Goal: Task Accomplishment & Management: Manage account settings

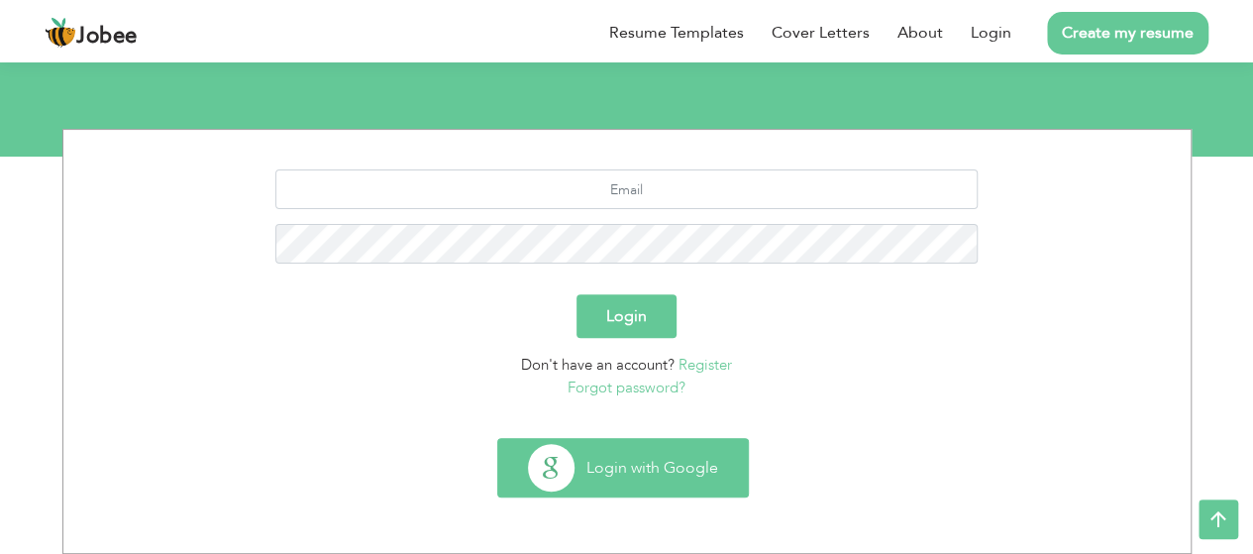
click at [697, 485] on button "Login with Google" at bounding box center [623, 467] width 250 height 57
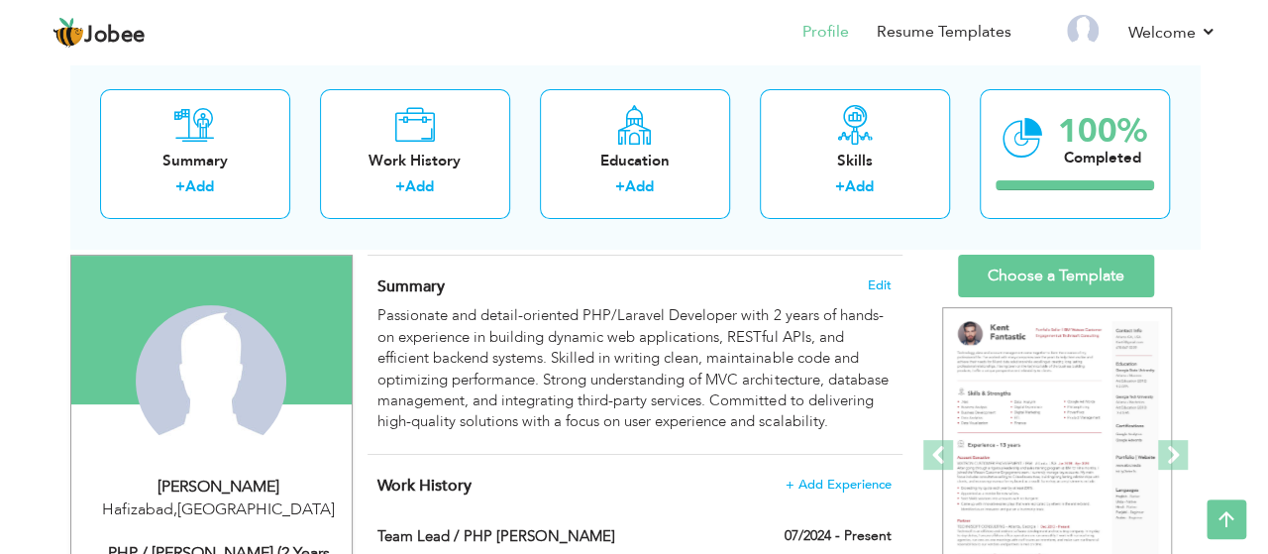
scroll to position [99, 0]
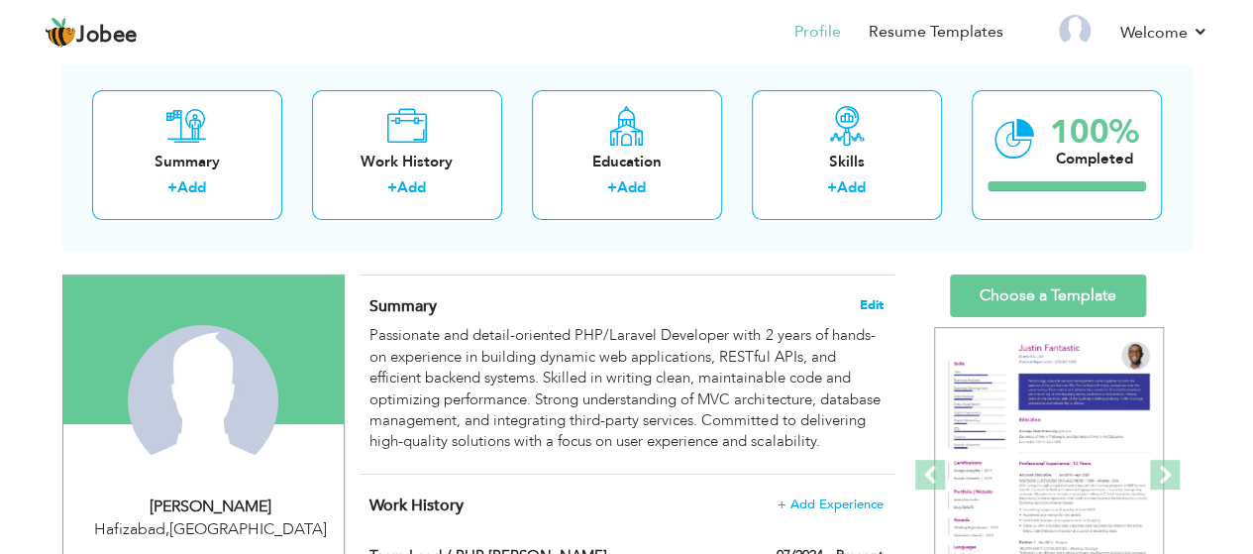
click at [866, 308] on span "Edit" at bounding box center [872, 305] width 24 height 14
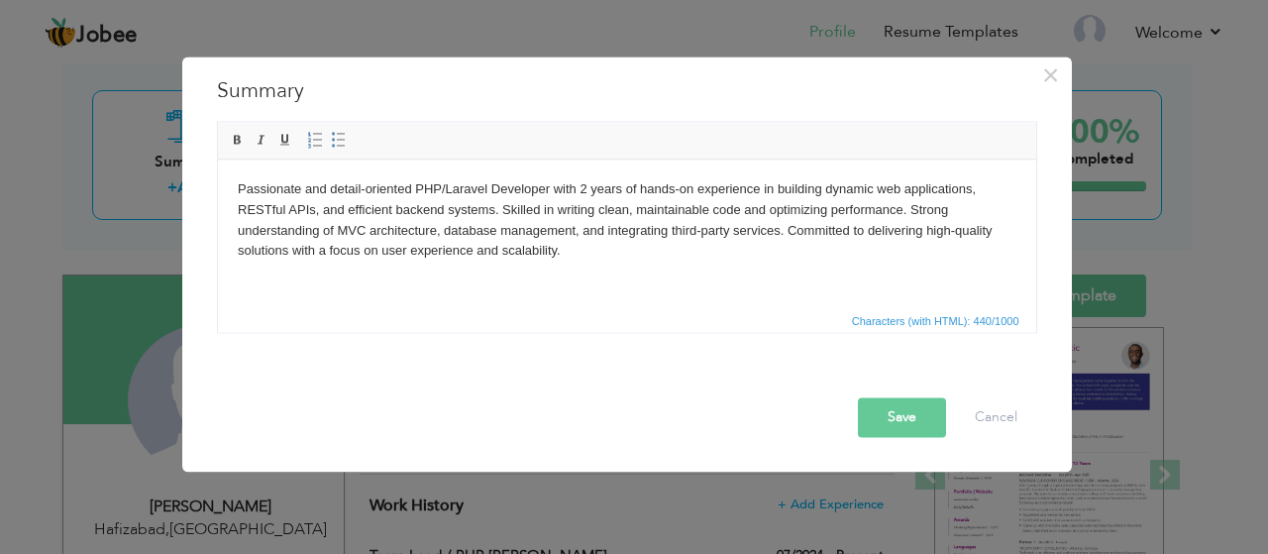
click at [507, 231] on body "Passionate and detail-oriented PHP/Laravel Developer with 2 years of hands-on e…" at bounding box center [626, 219] width 779 height 82
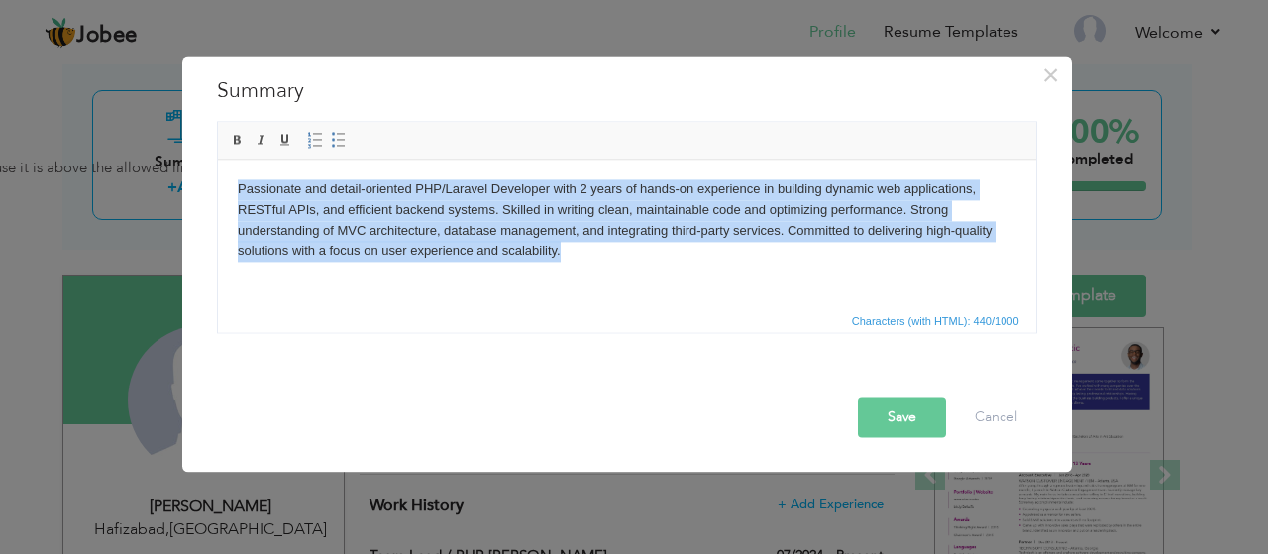
click at [625, 257] on body "Passionate and detail-oriented PHP/Laravel Developer with 2 years of hands-on e…" at bounding box center [626, 219] width 779 height 82
drag, startPoint x: 622, startPoint y: 263, endPoint x: 375, endPoint y: 302, distance: 249.6
click at [217, 158] on html "Passionate and detail-oriented PHP/Laravel Developer with 2 years of hands-on e…" at bounding box center [626, 219] width 818 height 122
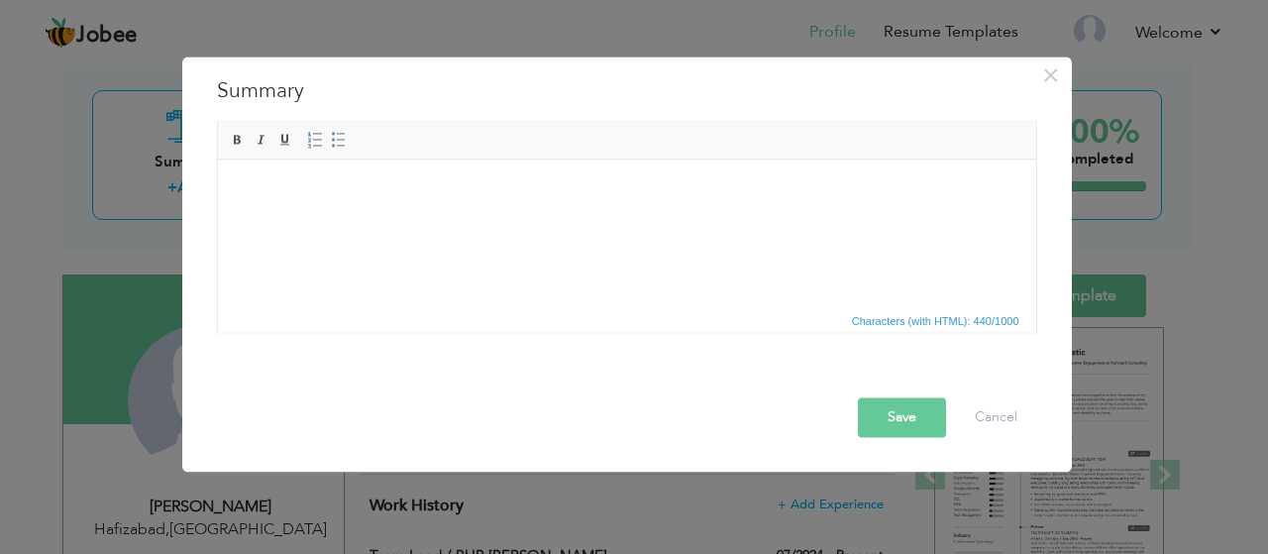
click at [464, 219] on html at bounding box center [626, 188] width 818 height 60
drag, startPoint x: 462, startPoint y: 226, endPoint x: 303, endPoint y: 252, distance: 160.6
click at [303, 219] on html at bounding box center [626, 188] width 818 height 60
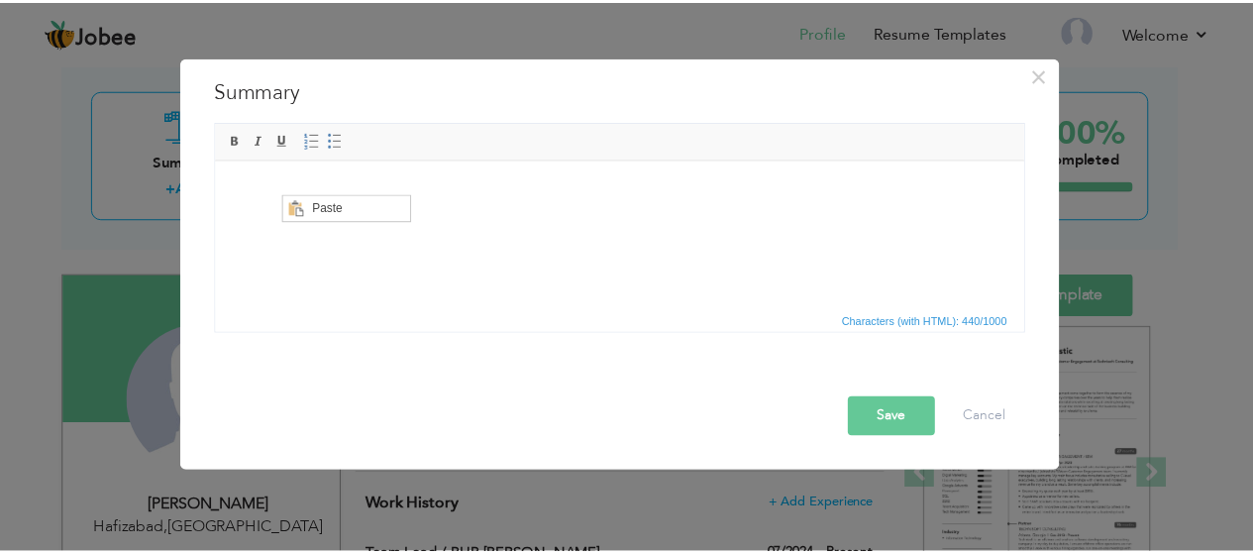
scroll to position [0, 0]
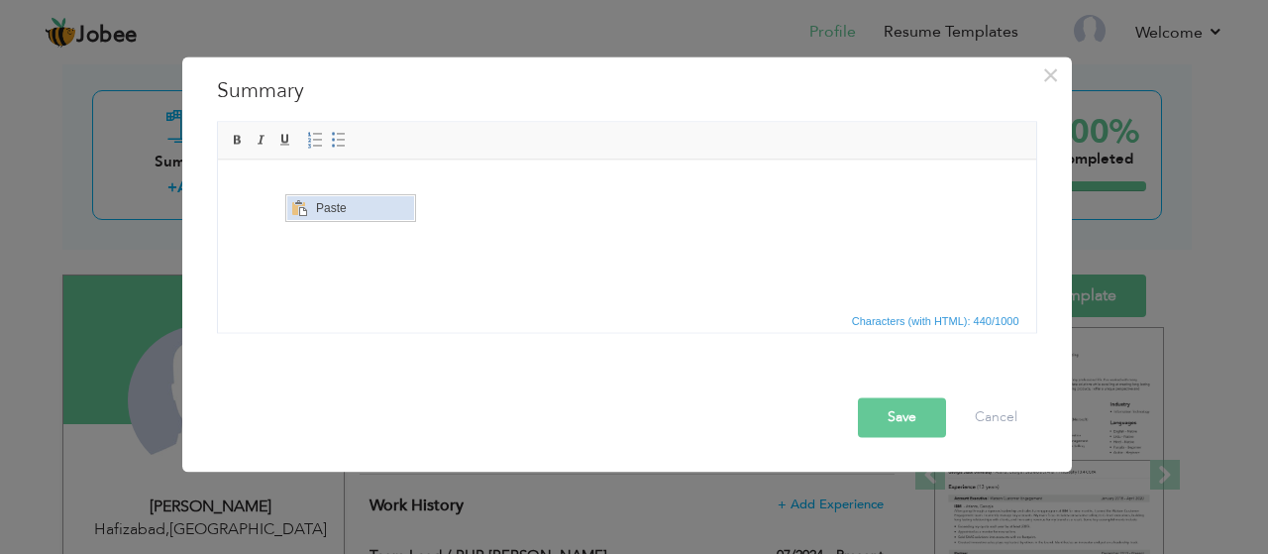
click at [322, 205] on span "Paste" at bounding box center [361, 208] width 103 height 24
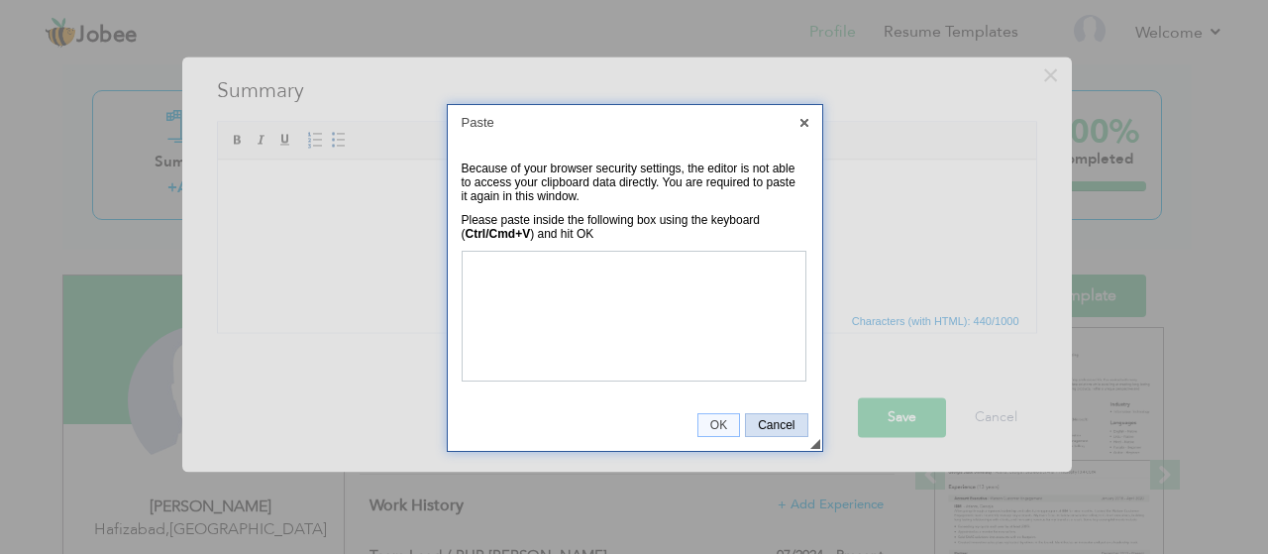
click at [775, 423] on span "Cancel" at bounding box center [776, 425] width 60 height 14
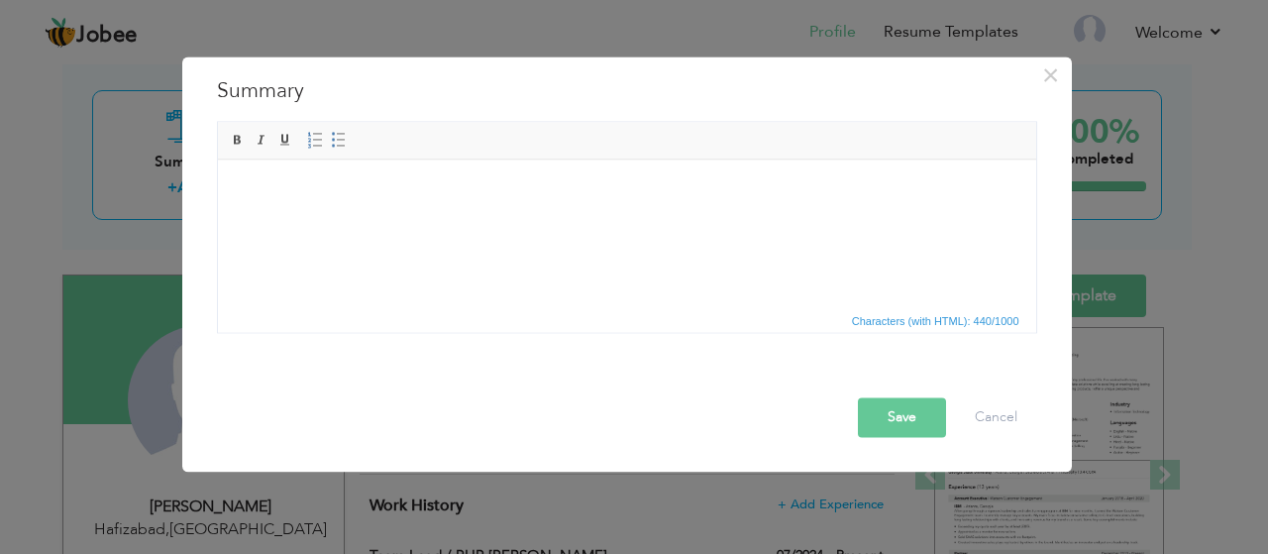
click at [426, 219] on html at bounding box center [626, 188] width 818 height 60
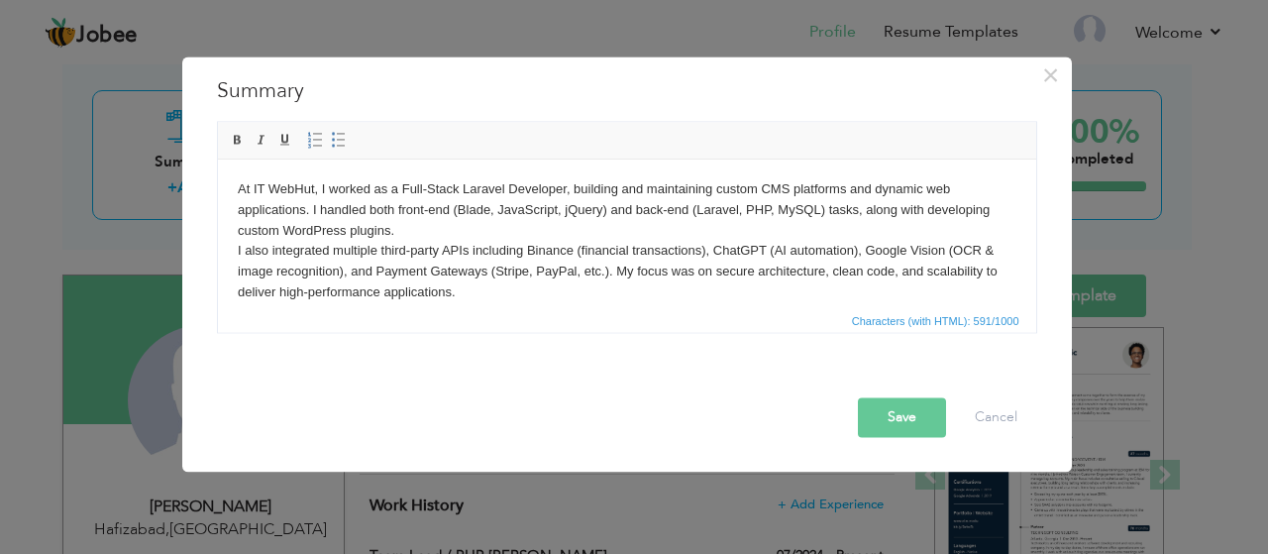
click at [893, 415] on button "Save" at bounding box center [902, 417] width 88 height 40
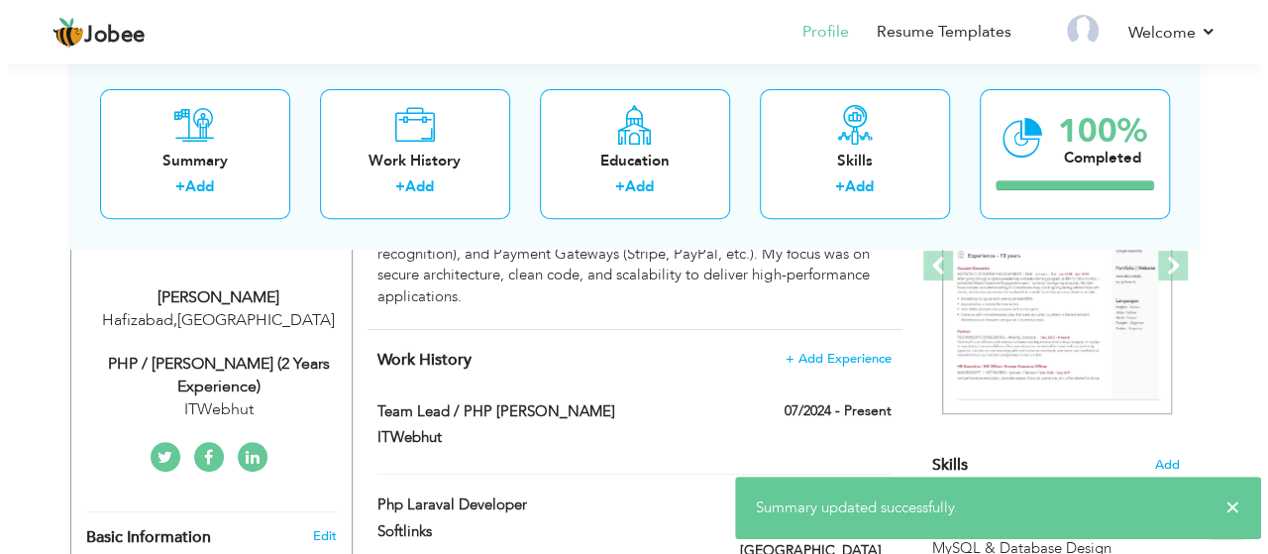
scroll to position [297, 0]
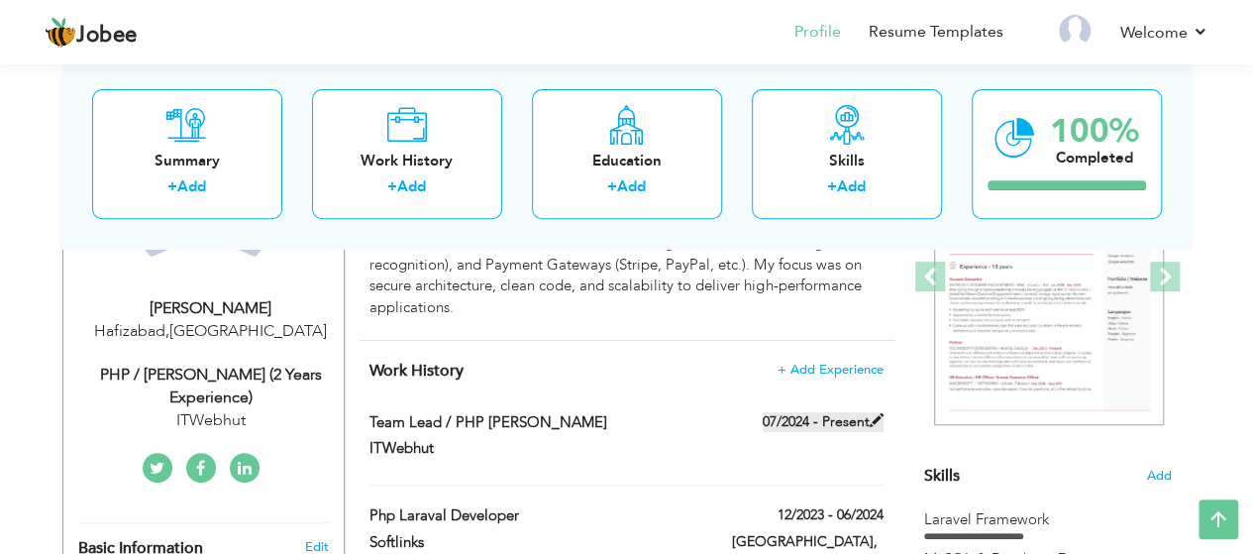
click at [812, 418] on label "07/2024 - Present" at bounding box center [823, 422] width 121 height 20
type input "Team Lead / PHP [PERSON_NAME]"
type input "ITWebhut"
type input "07/2024"
checkbox input "true"
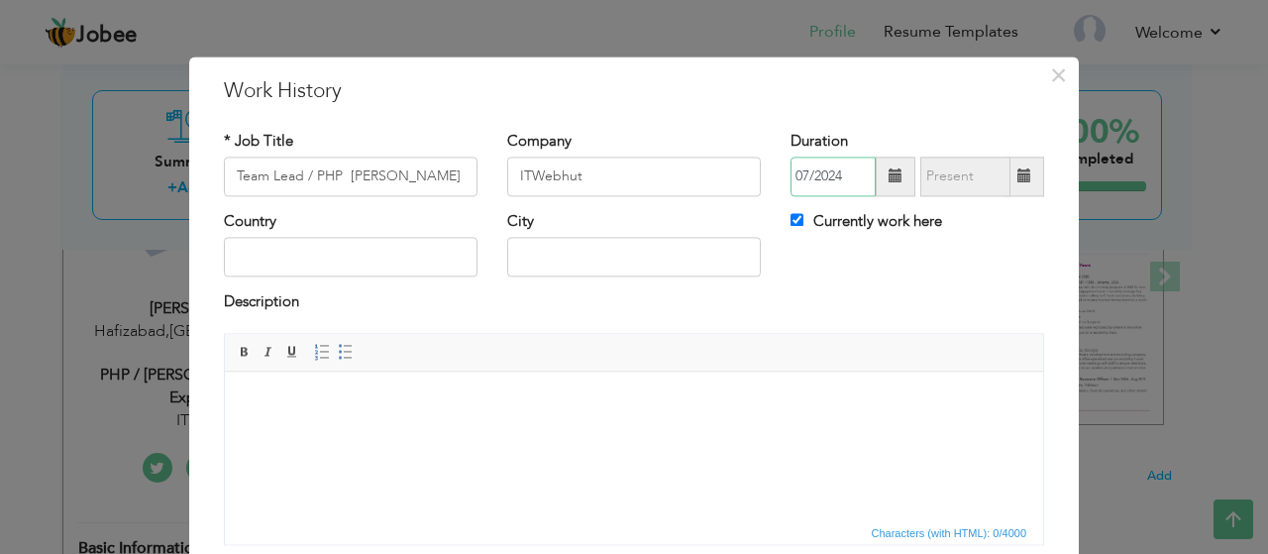
click at [844, 191] on input "07/2024" at bounding box center [832, 177] width 85 height 40
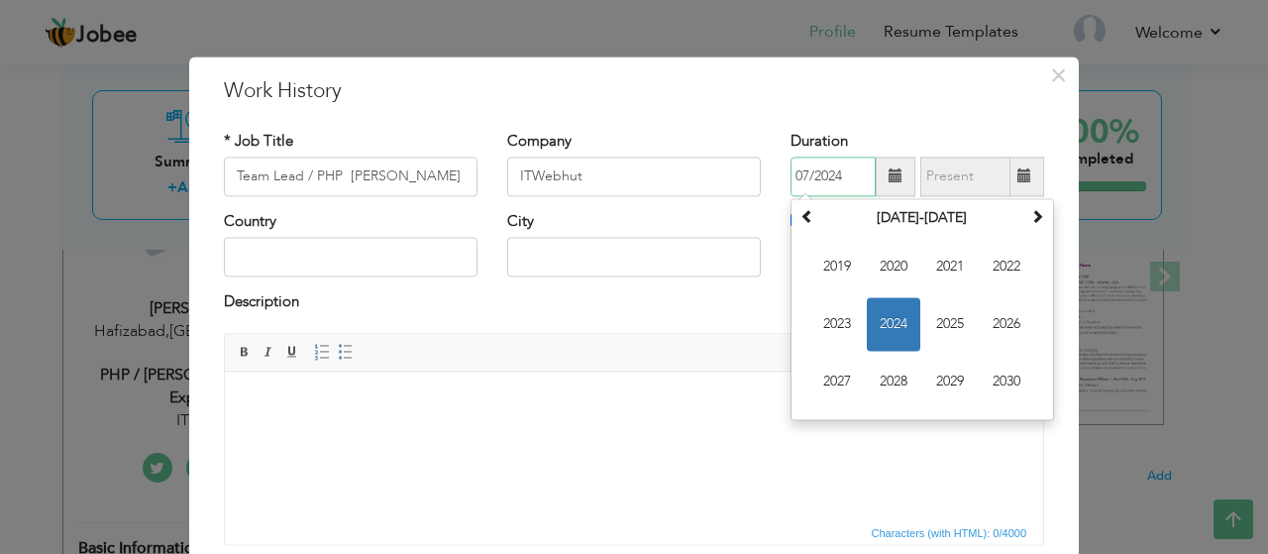
click at [886, 318] on span "2024" at bounding box center [893, 323] width 53 height 53
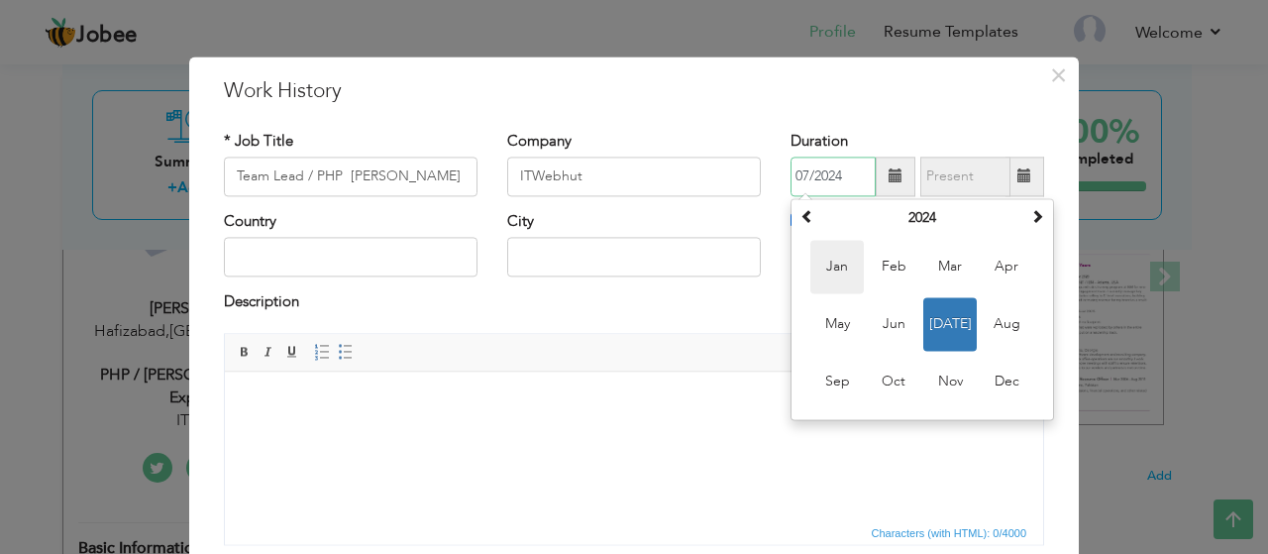
click at [845, 269] on span "Jan" at bounding box center [836, 266] width 53 height 53
type input "01/2024"
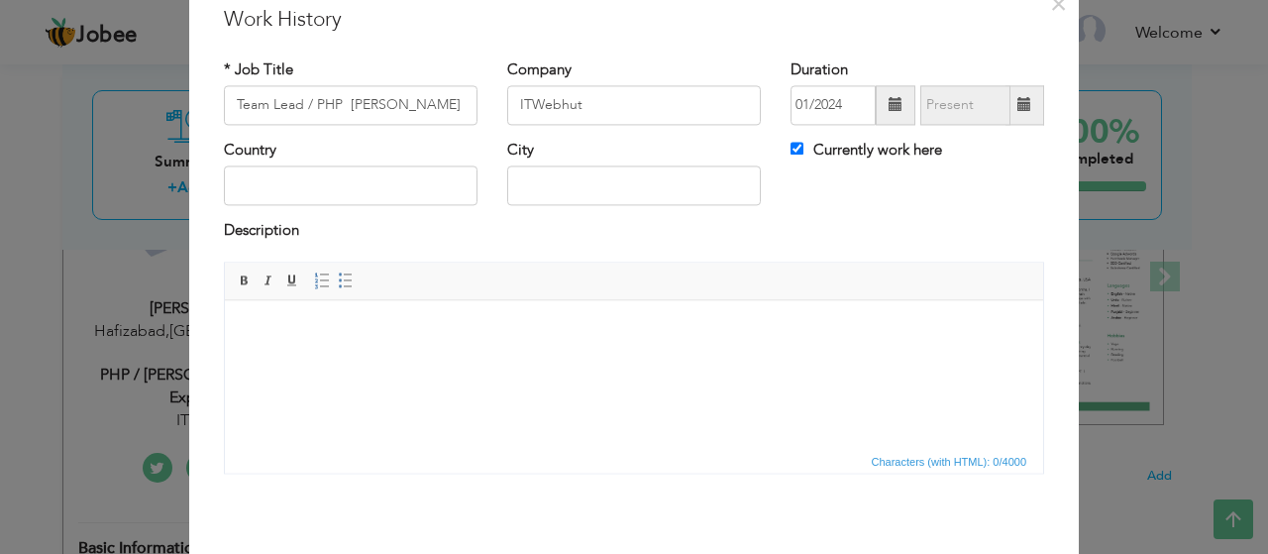
scroll to position [51, 0]
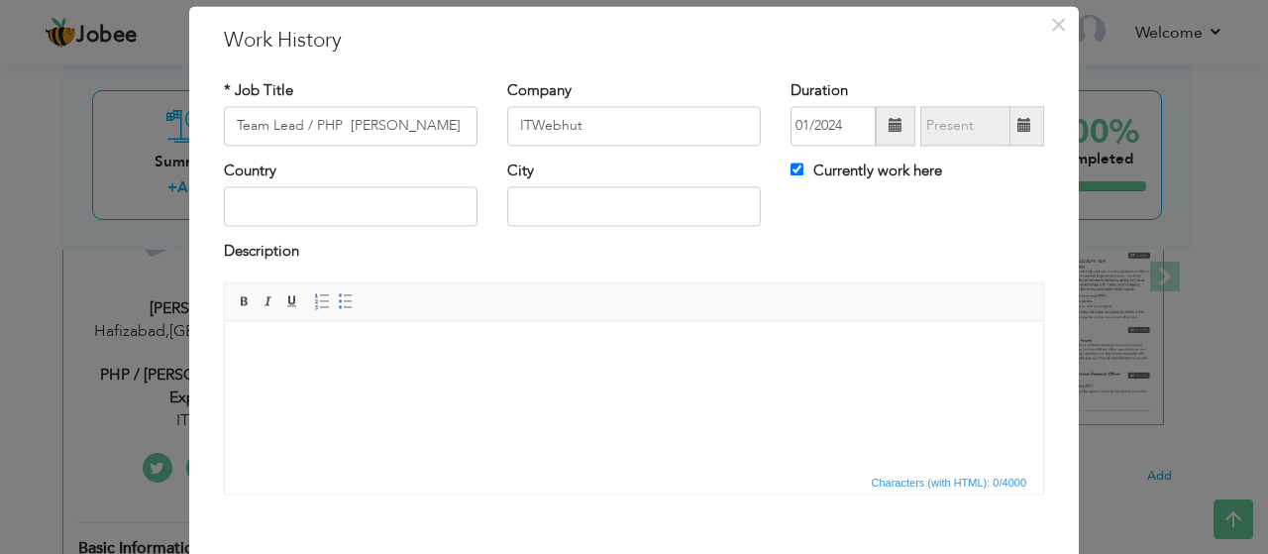
click at [496, 369] on html at bounding box center [634, 351] width 818 height 60
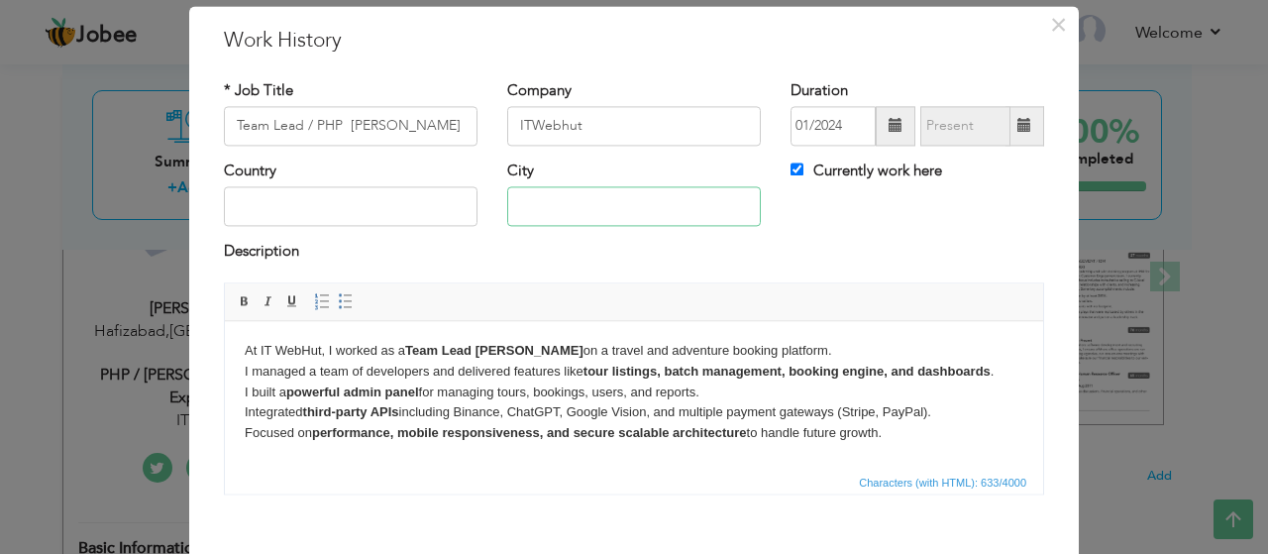
click at [589, 220] on input "text" at bounding box center [634, 207] width 254 height 40
click at [578, 212] on input "Hafizabad" at bounding box center [634, 207] width 254 height 40
click at [576, 212] on input "Hafizabad" at bounding box center [634, 207] width 254 height 40
click at [575, 212] on input "Hafizabad" at bounding box center [634, 207] width 254 height 40
click at [574, 212] on input "Hafizabad" at bounding box center [634, 207] width 254 height 40
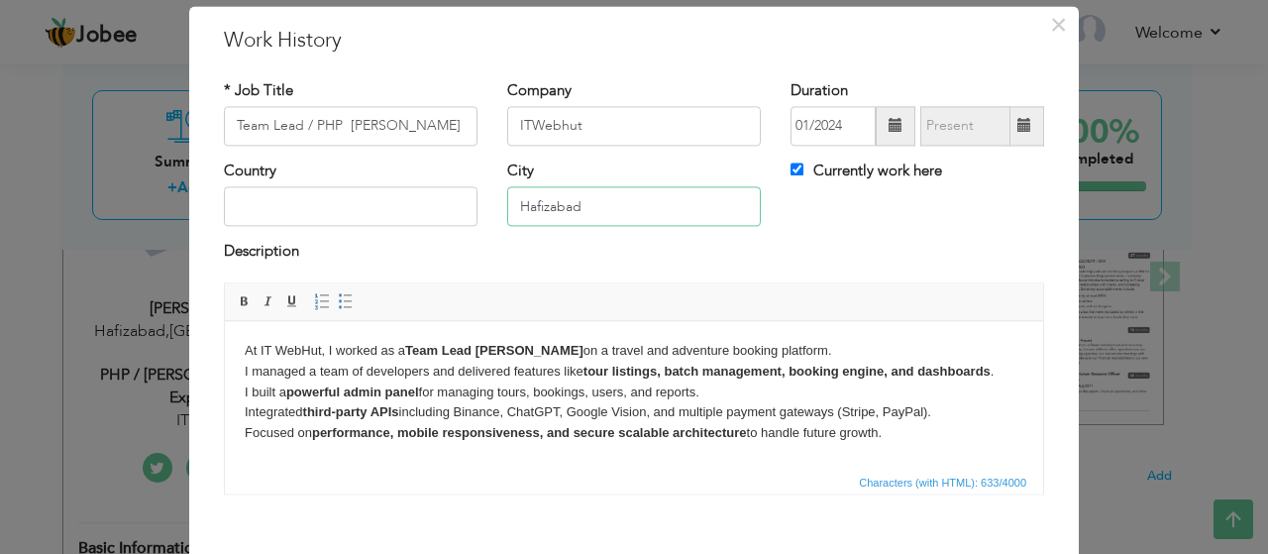
type input "Hafizabad"
click at [287, 220] on input "text" at bounding box center [351, 207] width 254 height 40
click at [376, 205] on input "text" at bounding box center [351, 207] width 254 height 40
paste input "[GEOGRAPHIC_DATA]"
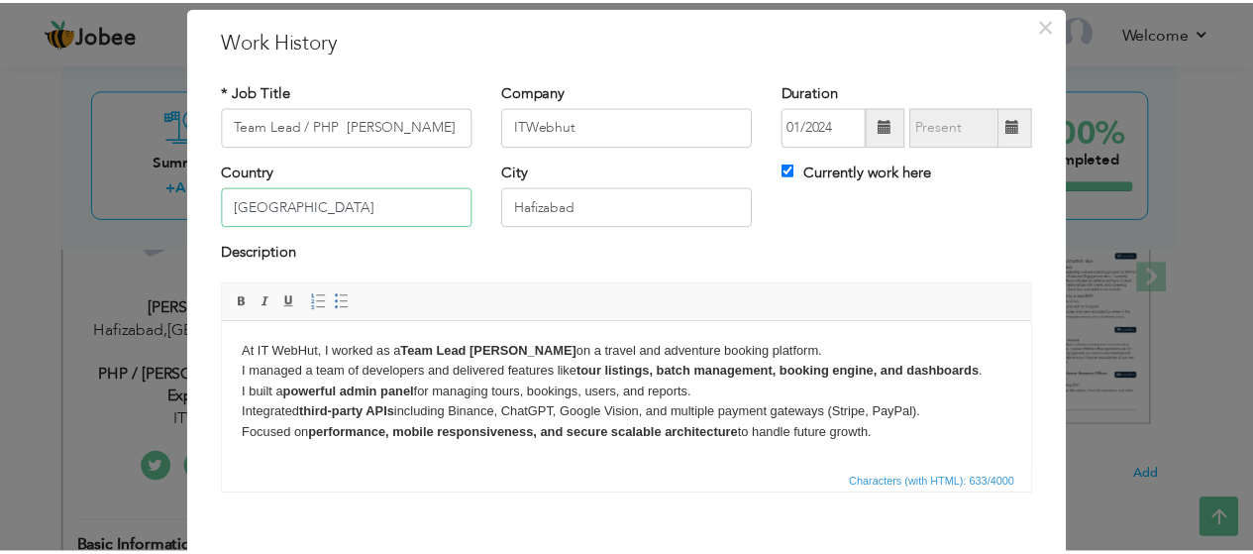
scroll to position [150, 0]
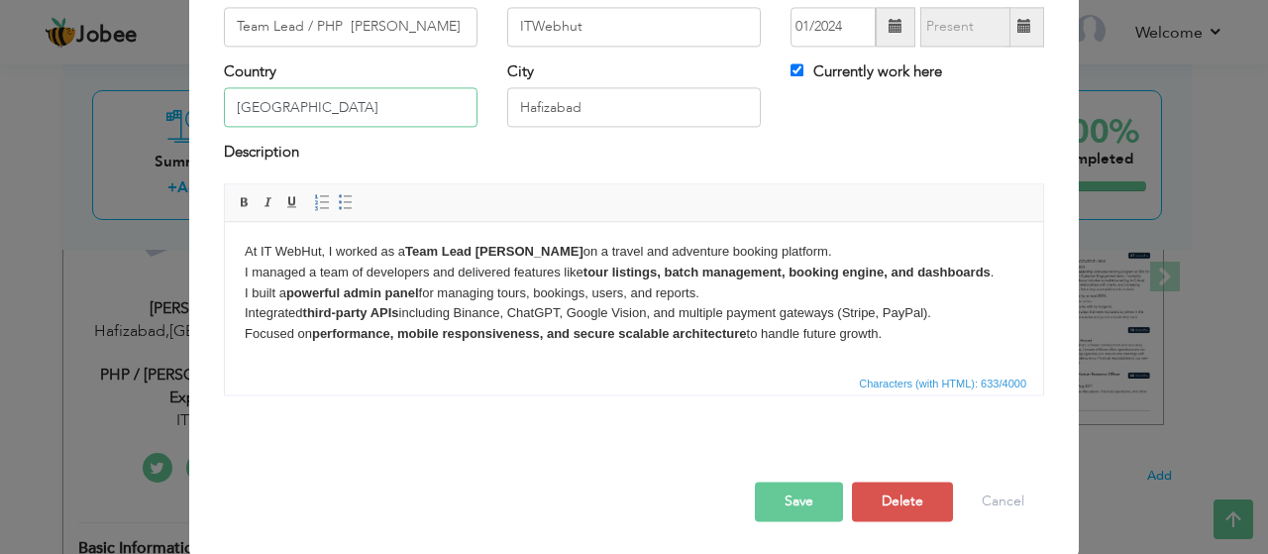
type input "[GEOGRAPHIC_DATA]"
click at [786, 495] on button "Save" at bounding box center [799, 501] width 88 height 40
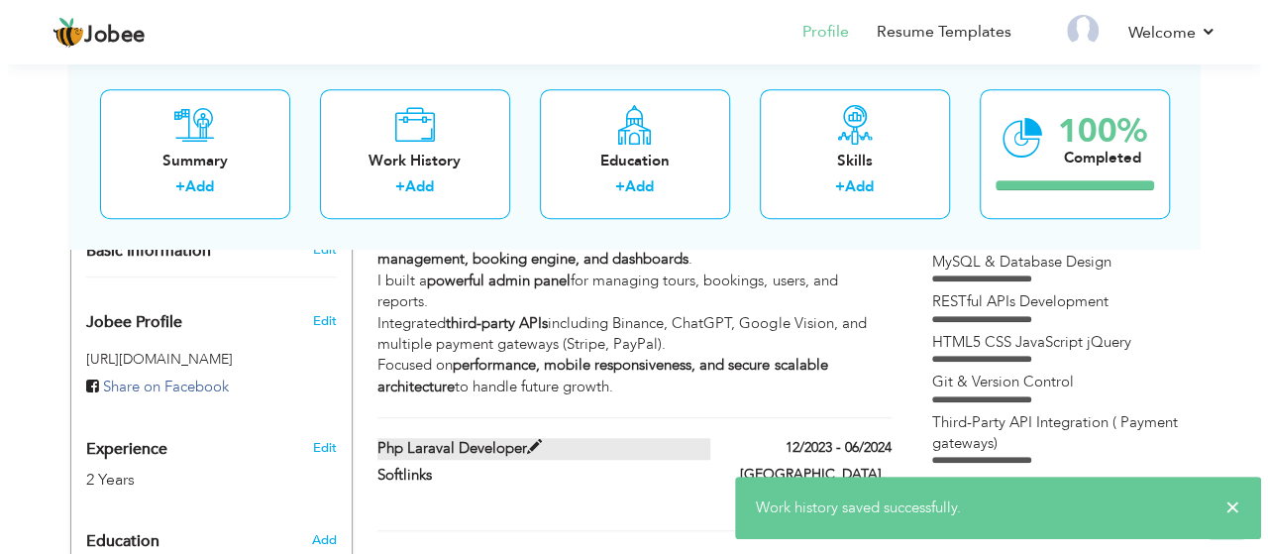
scroll to position [693, 0]
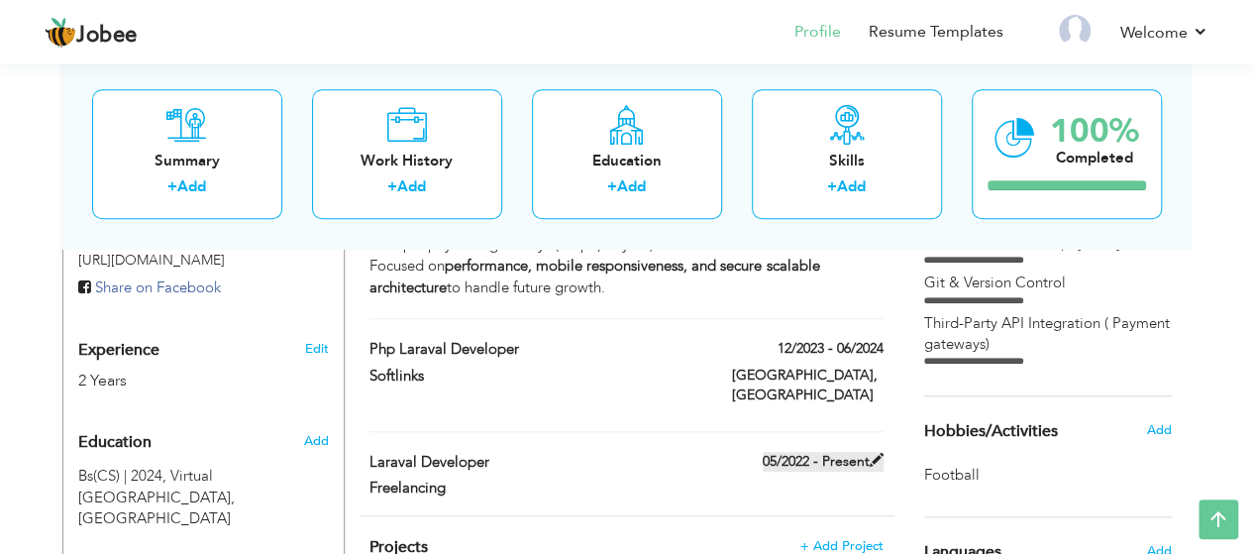
click at [872, 453] on span at bounding box center [877, 460] width 14 height 14
type input "Laraval Developer"
type input "Freelancing"
type input "05/2022"
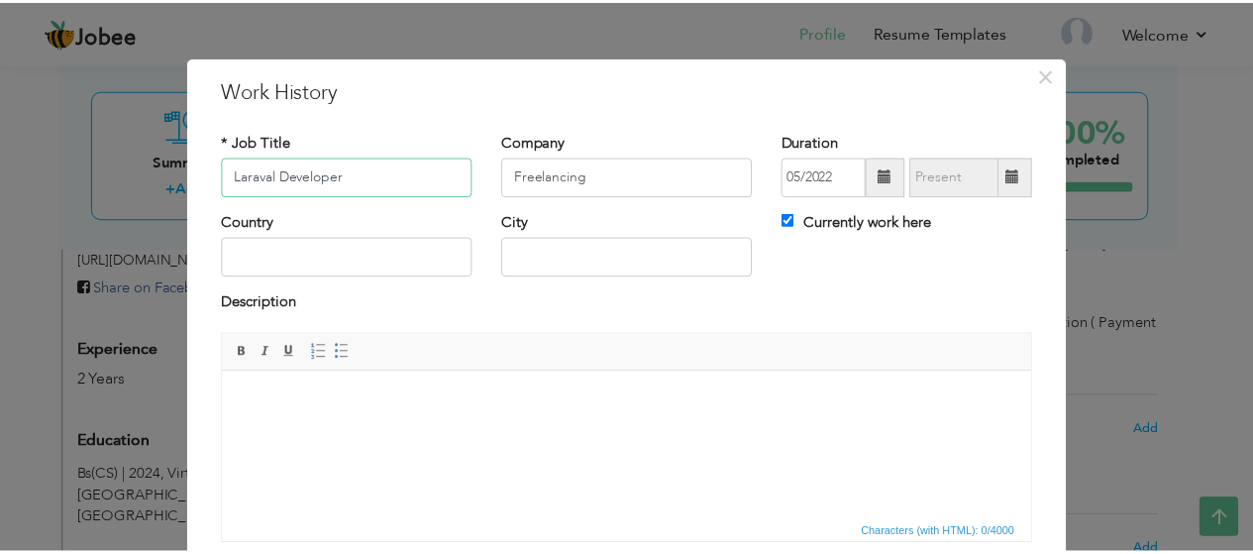
scroll to position [150, 0]
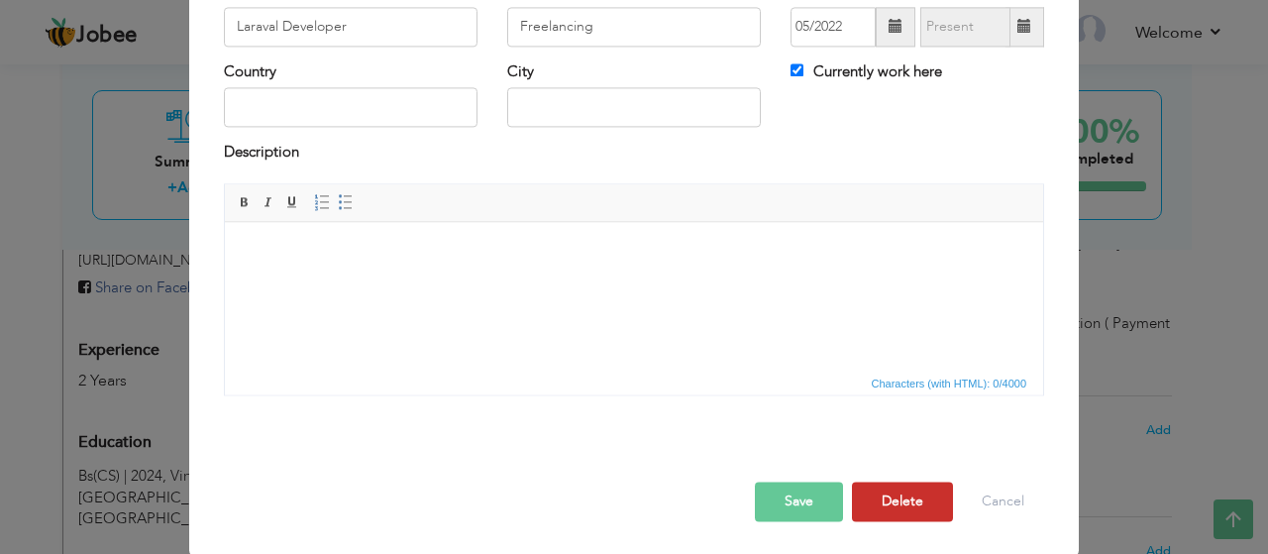
click at [888, 487] on button "Delete" at bounding box center [902, 501] width 101 height 40
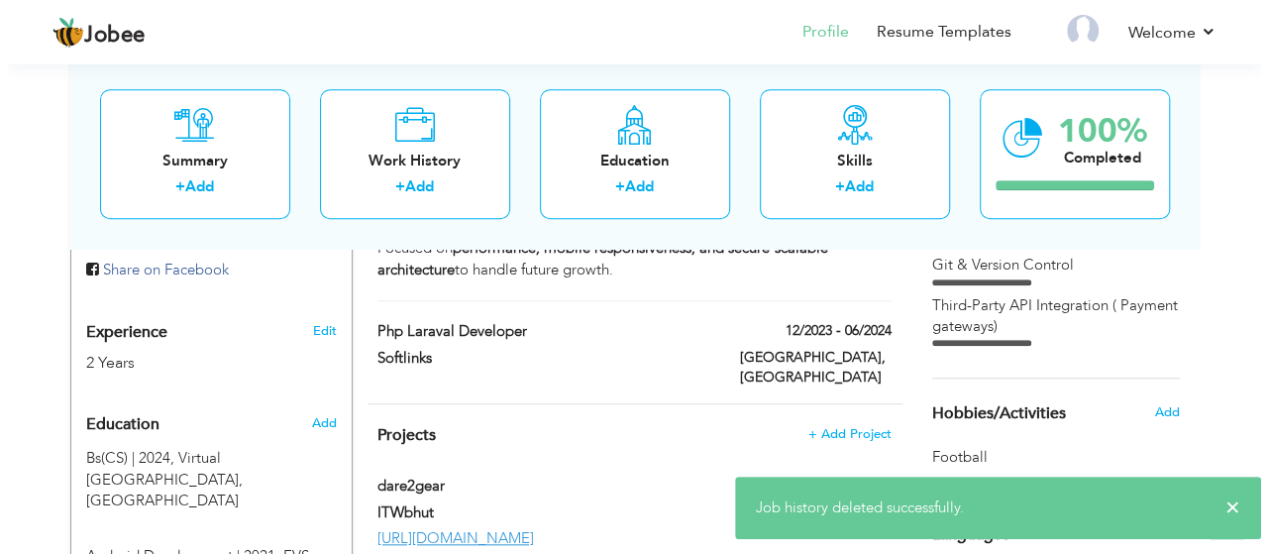
scroll to position [693, 0]
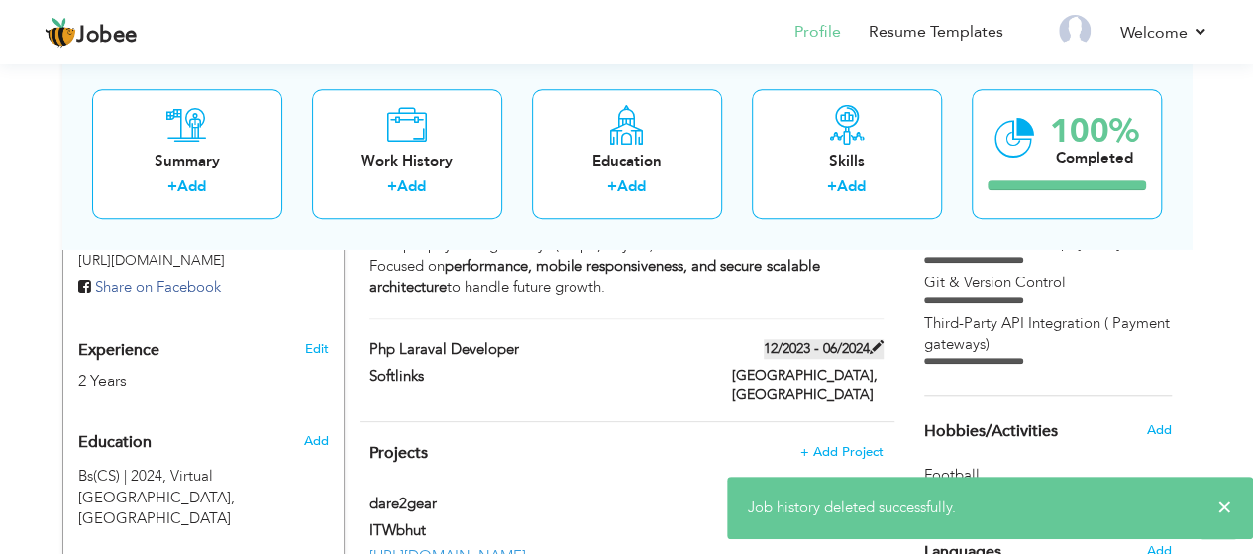
click at [805, 339] on label "12/2023 - 06/2024" at bounding box center [824, 349] width 120 height 20
type input "Php laraval Developer"
type input "Softlinks"
type input "12/2023"
type input "06/2024"
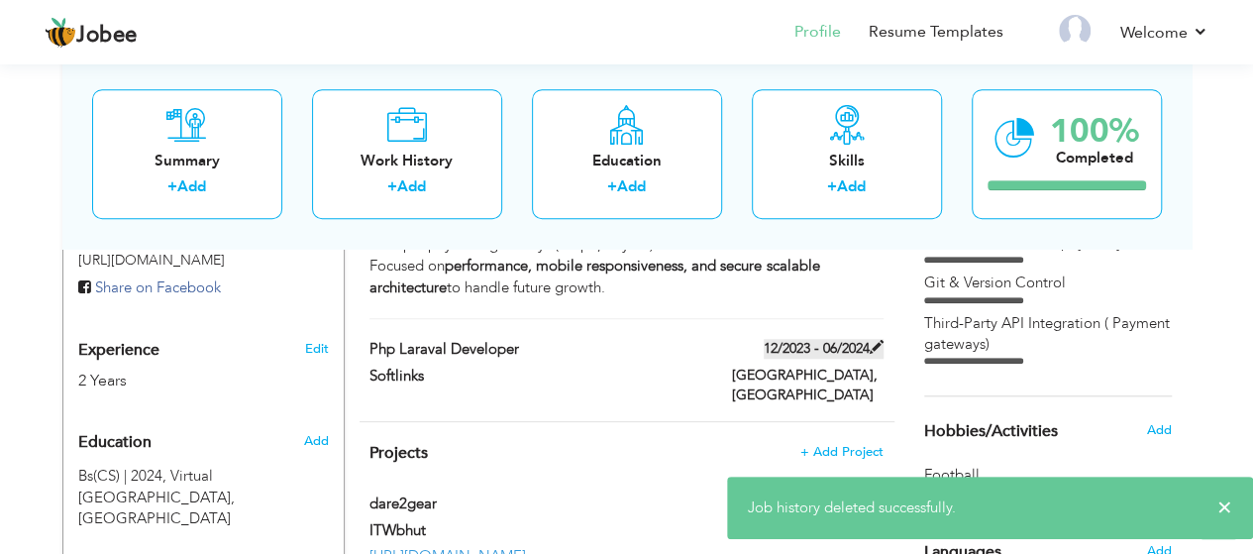
type input "[GEOGRAPHIC_DATA]"
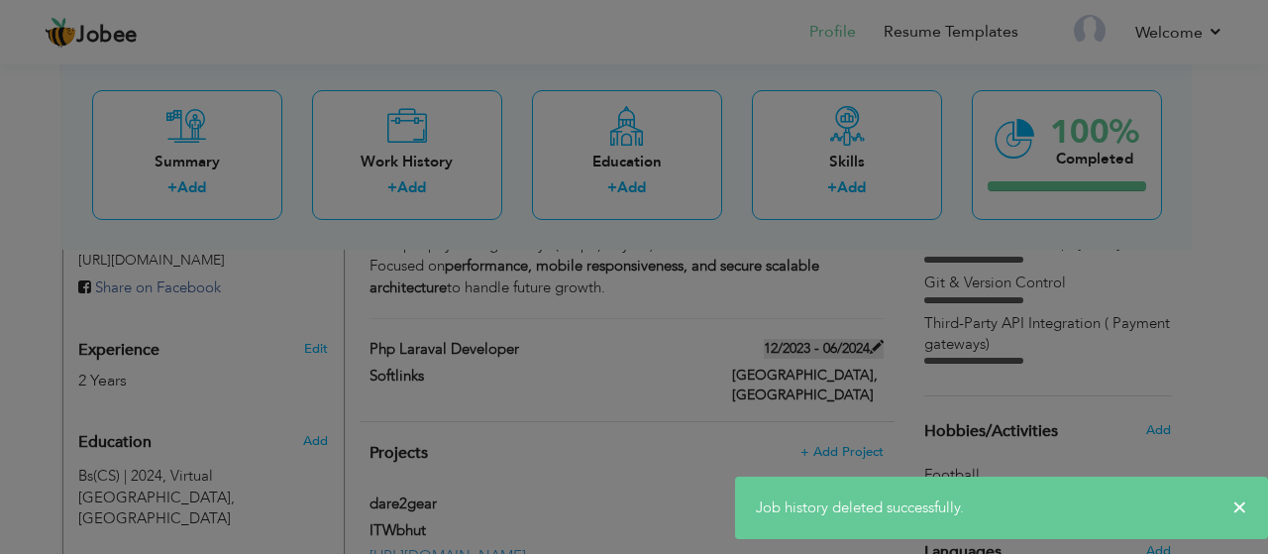
scroll to position [0, 0]
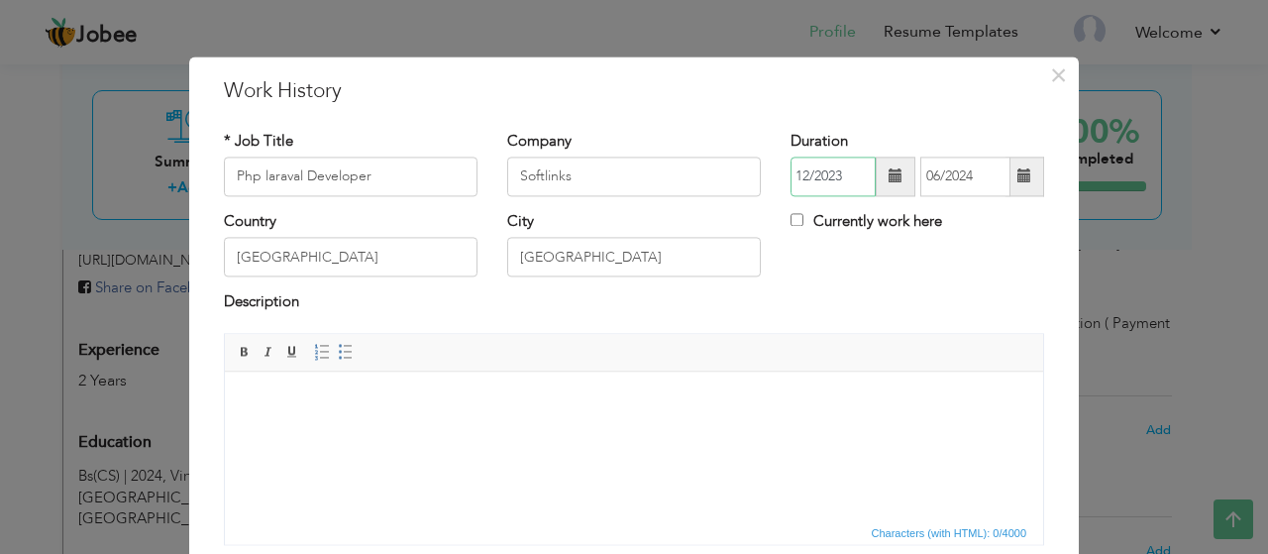
click at [851, 181] on input "12/2023" at bounding box center [832, 177] width 85 height 40
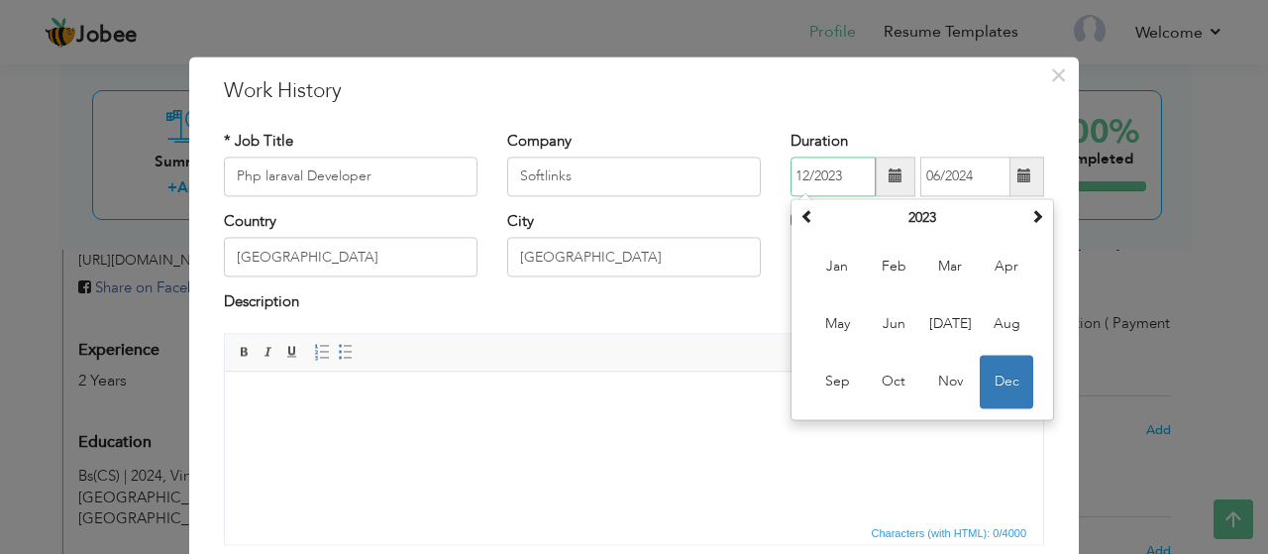
click at [854, 181] on input "12/2023" at bounding box center [832, 177] width 85 height 40
click at [926, 124] on div "* Job Title Php laraval Developer Company Softlinks Duration 12/2023 [DATE] Su …" at bounding box center [634, 345] width 850 height 459
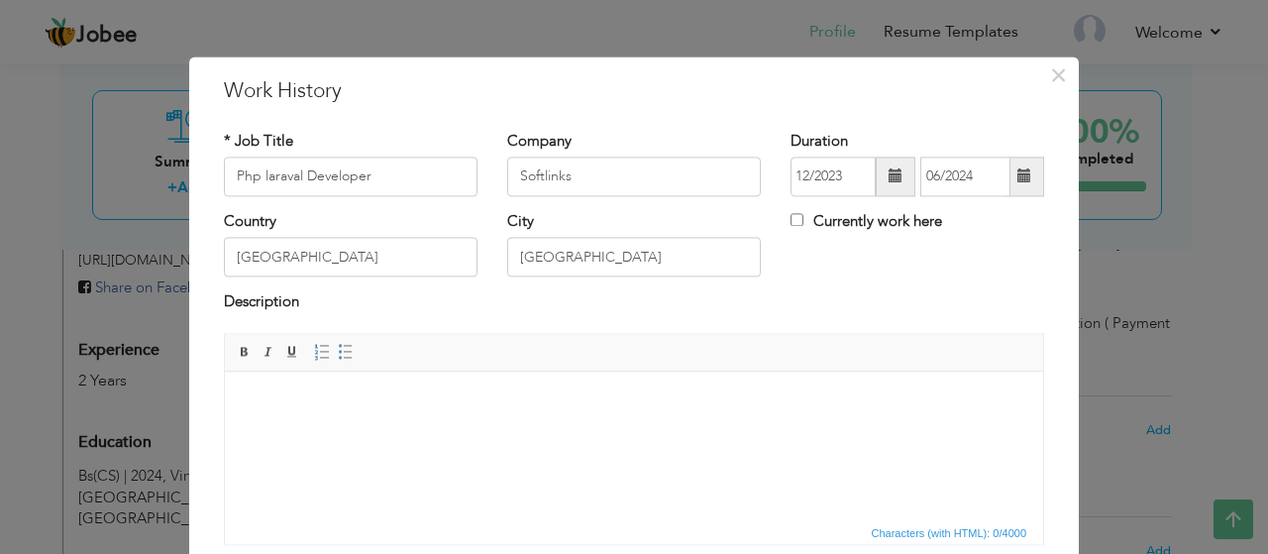
click at [796, 222] on label "Currently work here" at bounding box center [866, 221] width 152 height 21
click at [796, 222] on input "Currently work here" at bounding box center [796, 219] width 13 height 13
checkbox input "true"
click at [796, 222] on label "Currently work here" at bounding box center [866, 221] width 152 height 21
click at [796, 222] on input "Currently work here" at bounding box center [796, 219] width 13 height 13
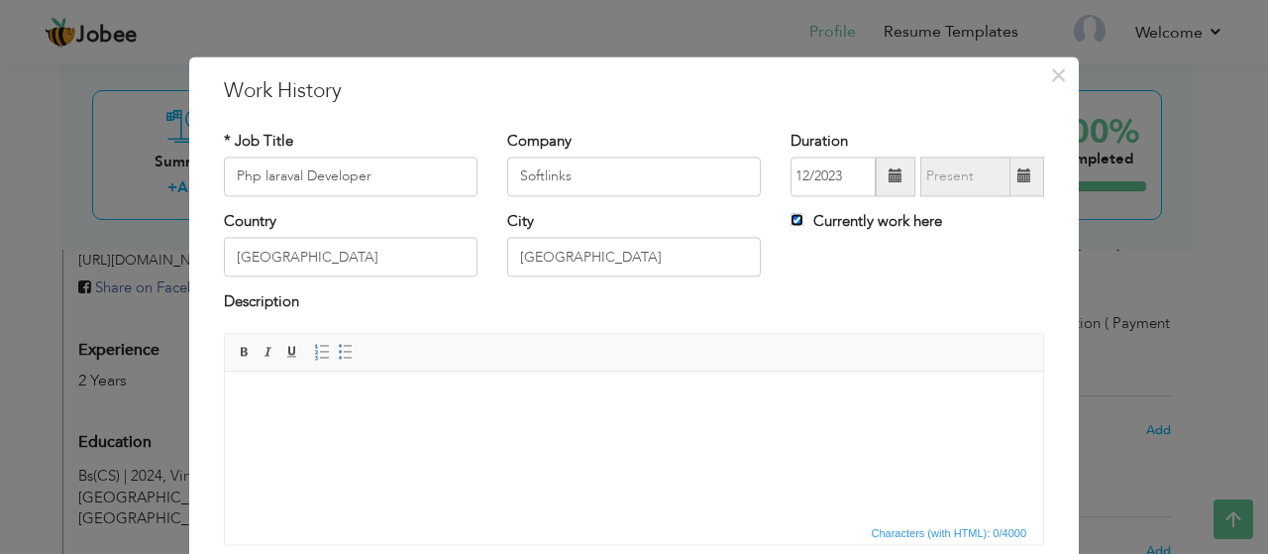
checkbox input "false"
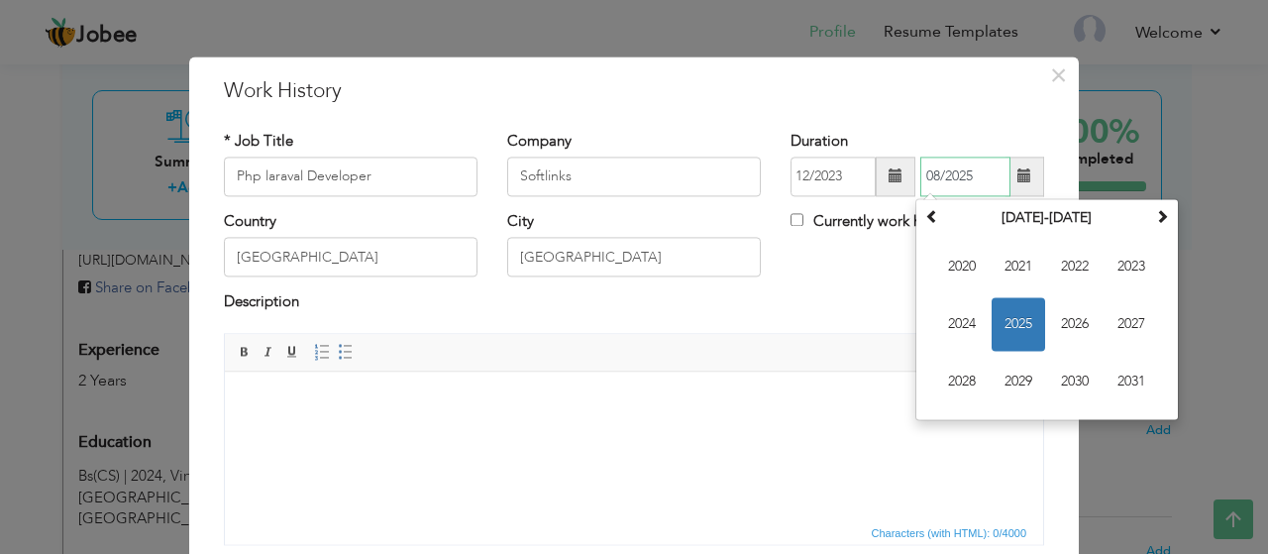
click at [964, 167] on input "08/2025" at bounding box center [965, 177] width 90 height 40
click at [957, 320] on span "2024" at bounding box center [961, 323] width 53 height 53
click at [1021, 325] on span "Jun" at bounding box center [1018, 323] width 53 height 53
type input "06/2024"
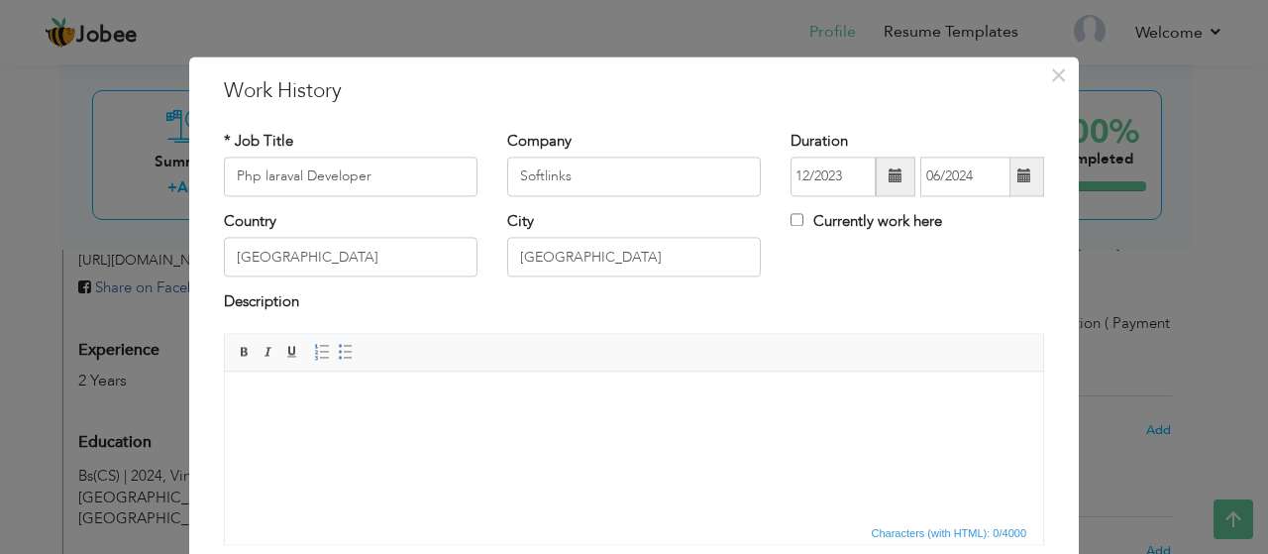
click at [769, 294] on div "Description" at bounding box center [634, 305] width 820 height 26
click at [576, 250] on input "[GEOGRAPHIC_DATA]" at bounding box center [634, 258] width 254 height 40
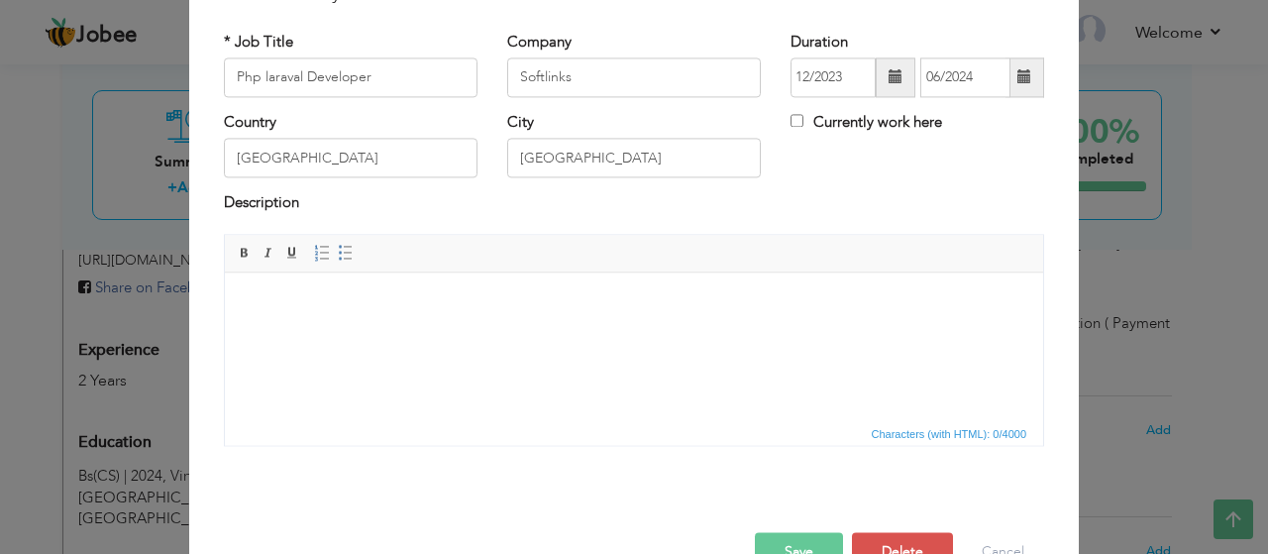
click at [554, 333] on html at bounding box center [634, 302] width 818 height 60
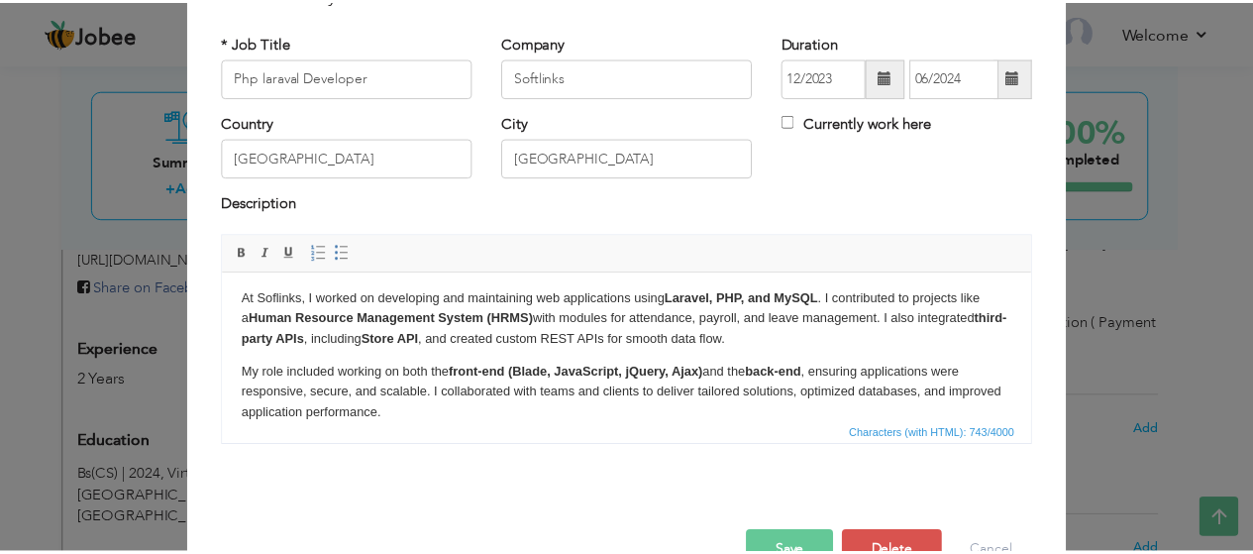
scroll to position [28, 0]
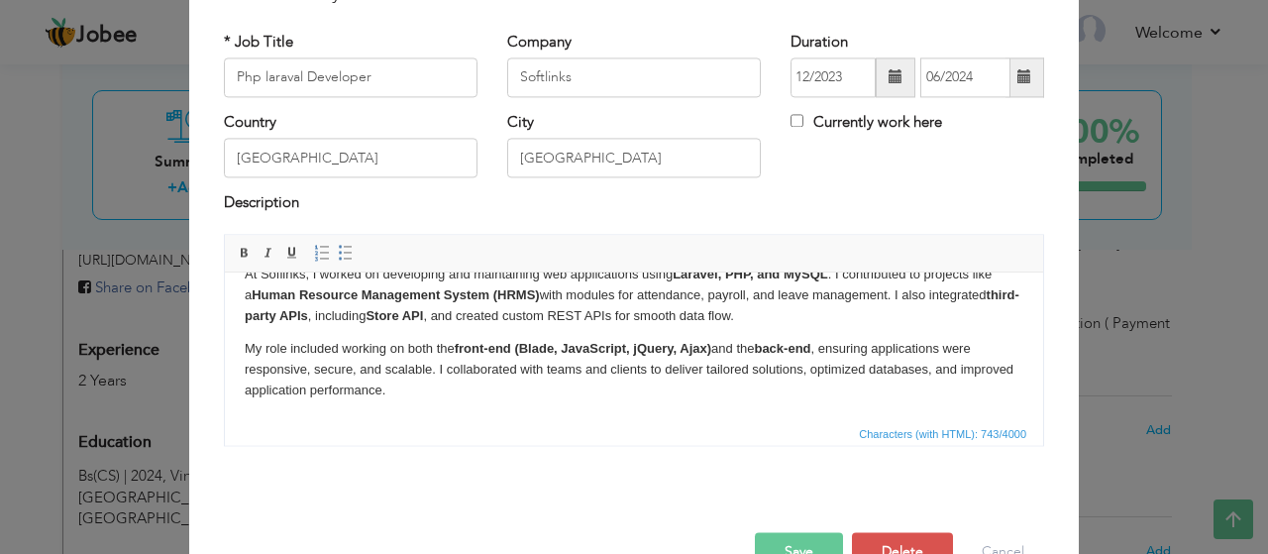
click at [783, 549] on button "Save" at bounding box center [799, 552] width 88 height 40
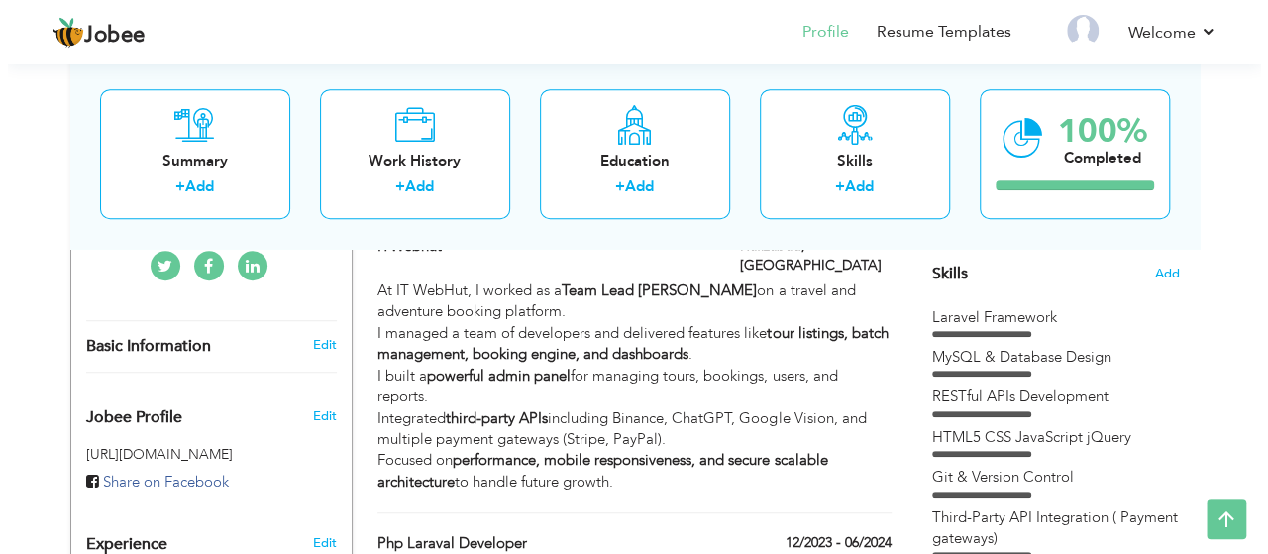
scroll to position [396, 0]
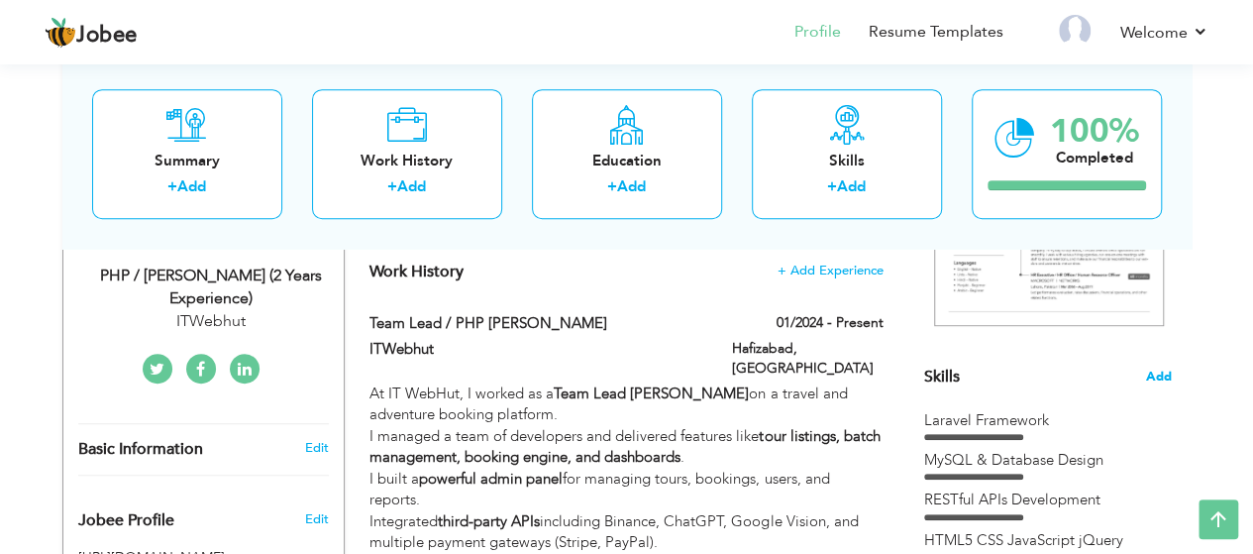
click at [1158, 371] on span "Add" at bounding box center [1159, 376] width 26 height 19
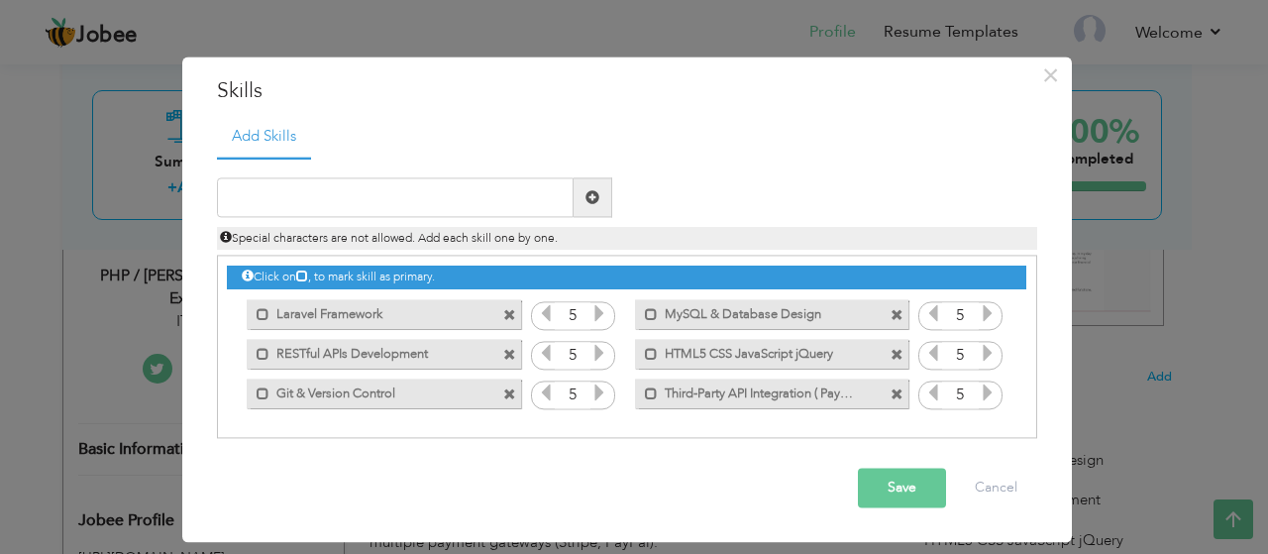
click at [388, 350] on label "RESTful APIs Development" at bounding box center [369, 351] width 200 height 25
click at [388, 390] on label "Git & Version Control" at bounding box center [369, 390] width 200 height 25
click at [365, 328] on div "Mark as primary skill. Laravel Framework" at bounding box center [383, 314] width 273 height 30
click at [365, 316] on label "Laravel Framework" at bounding box center [369, 311] width 200 height 25
click at [319, 313] on label "Laravel Framework" at bounding box center [371, 311] width 197 height 25
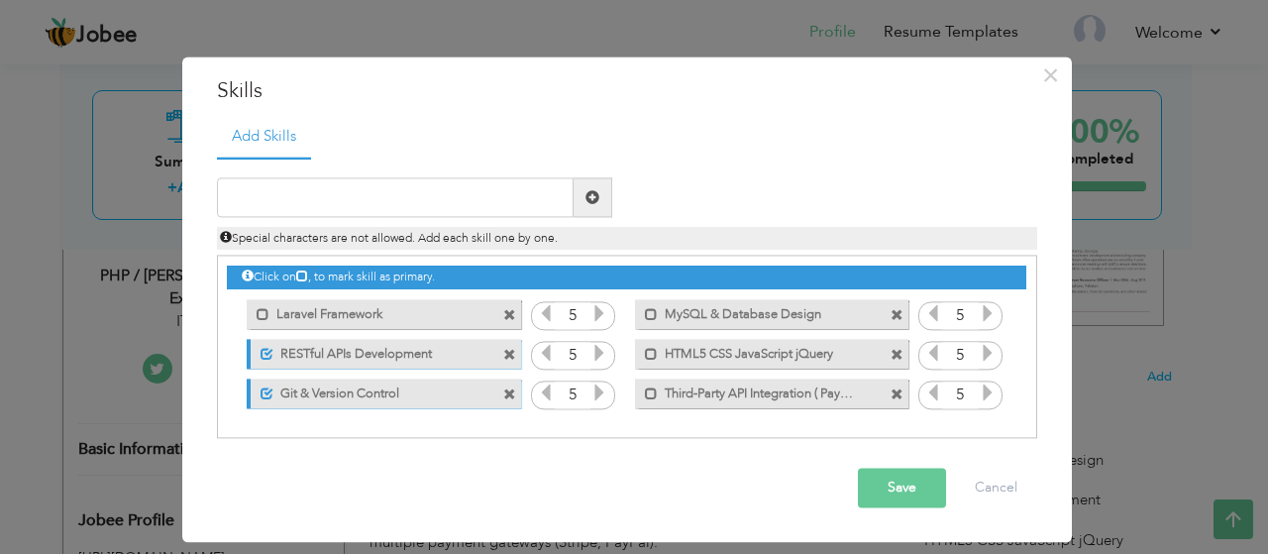
drag, startPoint x: 327, startPoint y: 362, endPoint x: 333, endPoint y: 378, distance: 17.9
click at [328, 363] on div "Unmark as primary skill. RESTful APIs Development" at bounding box center [383, 354] width 273 height 30
click at [329, 355] on label "RESTful APIs Development" at bounding box center [371, 351] width 197 height 25
click at [345, 396] on label "Git & Version Control" at bounding box center [371, 390] width 197 height 25
click at [372, 192] on input "text" at bounding box center [395, 198] width 357 height 40
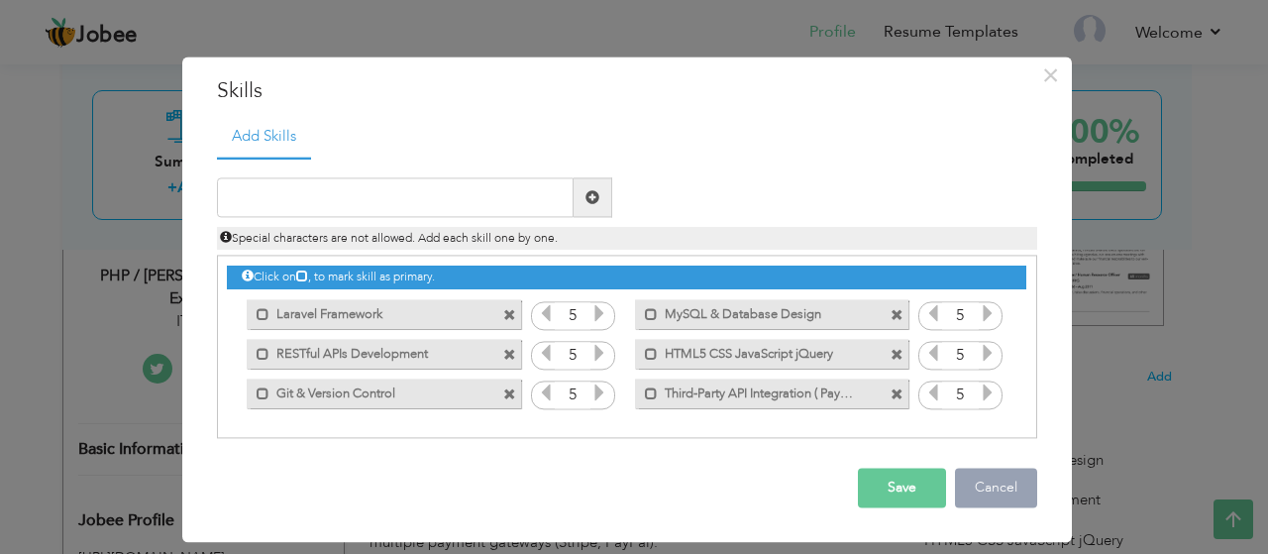
click at [985, 481] on button "Cancel" at bounding box center [996, 489] width 82 height 40
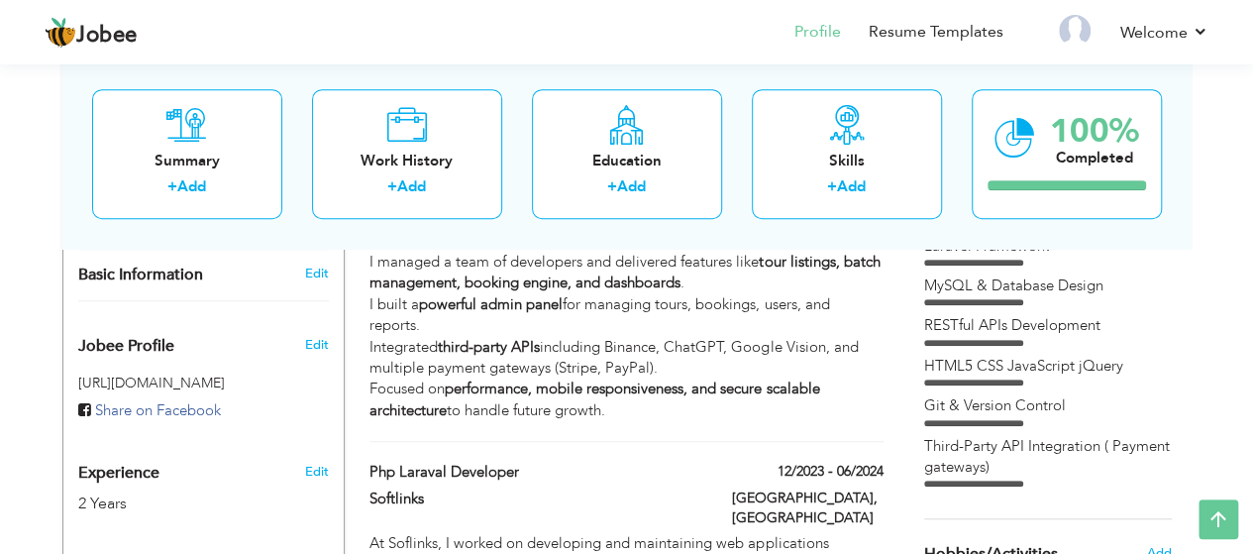
scroll to position [594, 0]
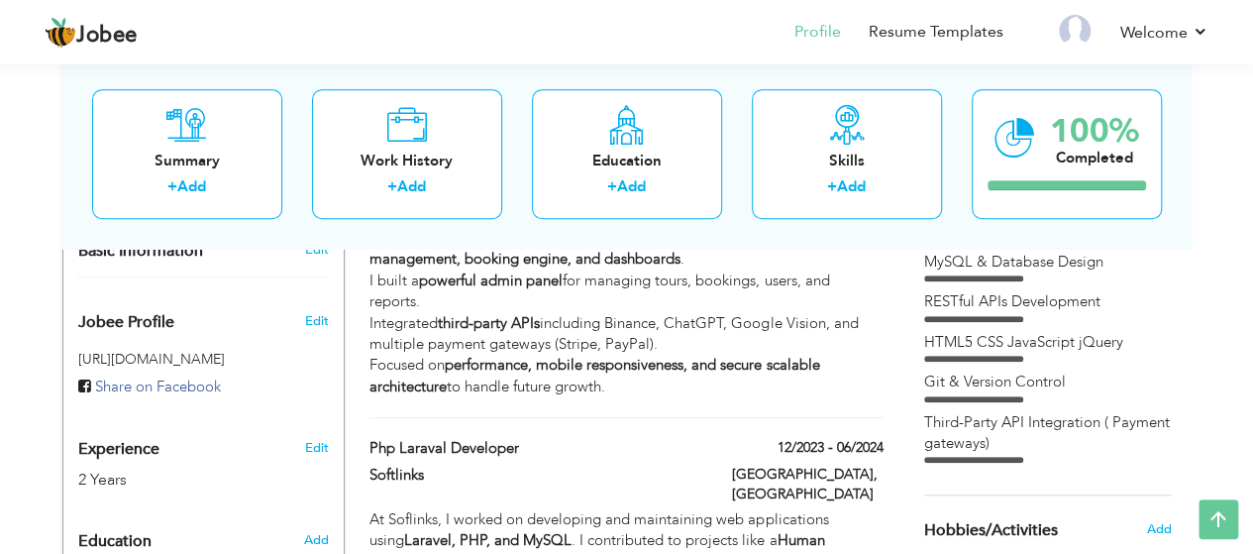
drag, startPoint x: 921, startPoint y: 320, endPoint x: 1034, endPoint y: 437, distance: 162.5
drag, startPoint x: 1040, startPoint y: 451, endPoint x: 985, endPoint y: 381, distance: 88.8
click at [985, 381] on div "Laravel Framework MySQL & Database Design RESTful APIs Development" at bounding box center [1048, 338] width 248 height 252
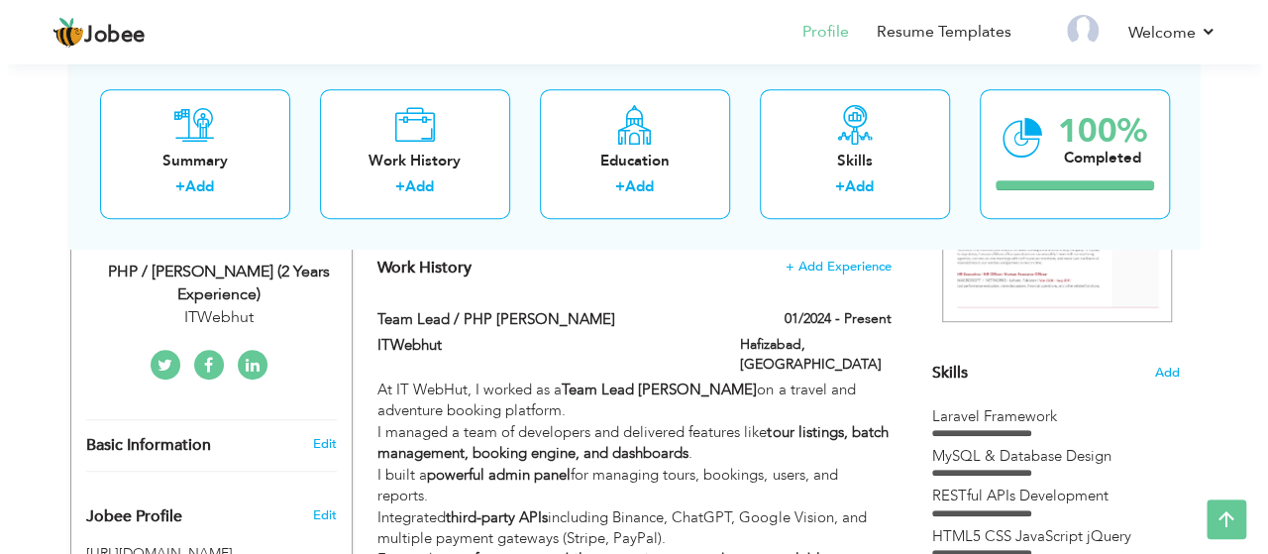
scroll to position [396, 0]
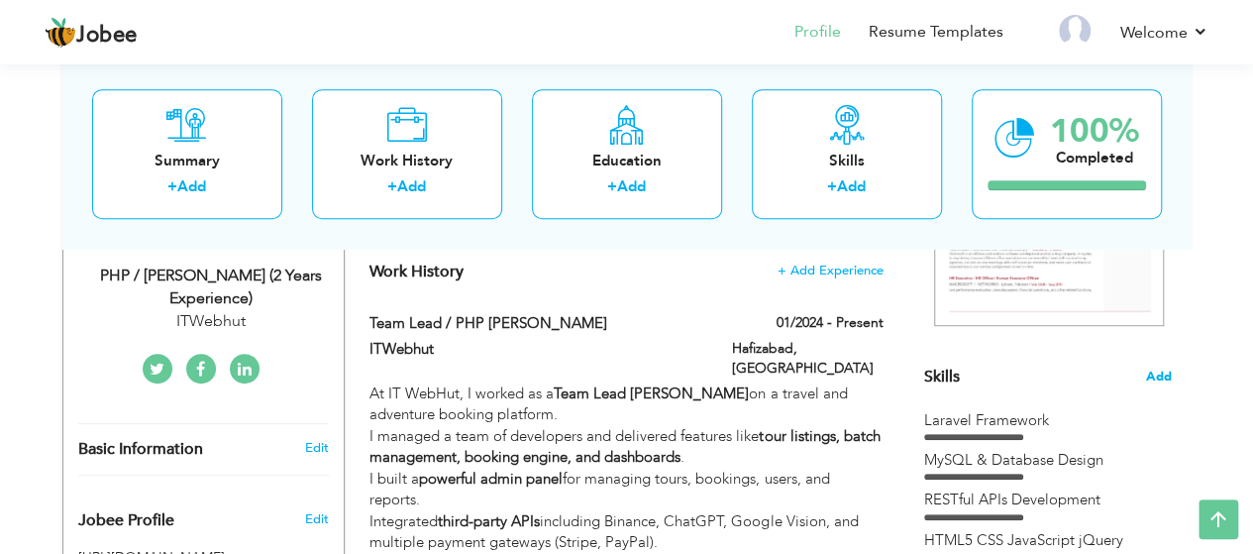
click at [1148, 370] on span "Add" at bounding box center [1159, 376] width 26 height 19
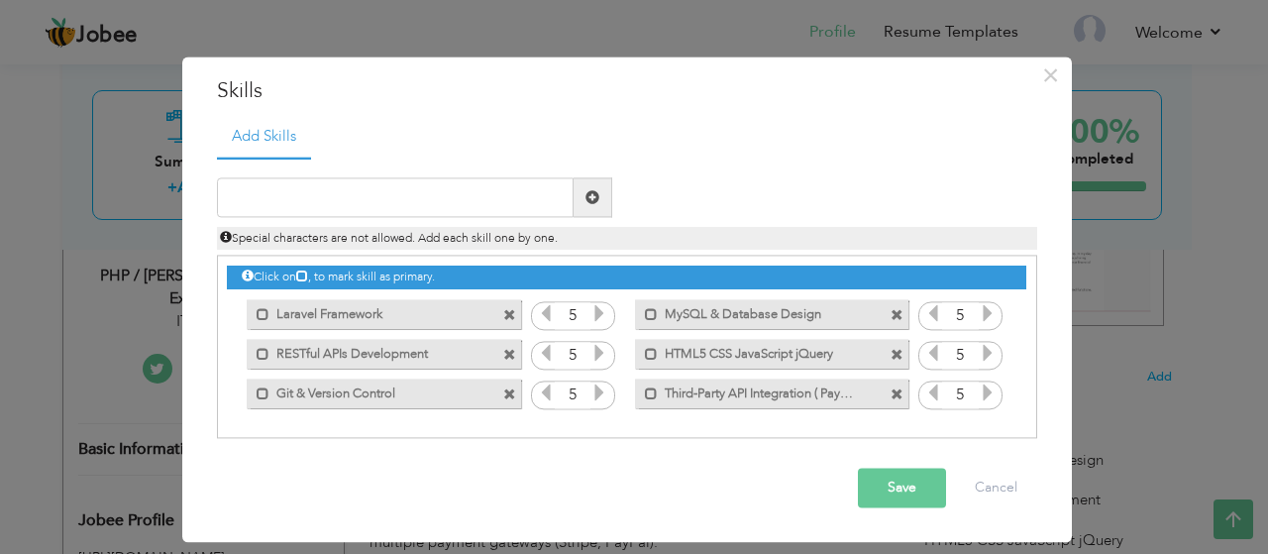
click at [897, 395] on span at bounding box center [896, 394] width 13 height 13
click at [396, 199] on input "text" at bounding box center [395, 198] width 357 height 40
paste input "Payment Gateways (Stripe, PayPal, etc.)"
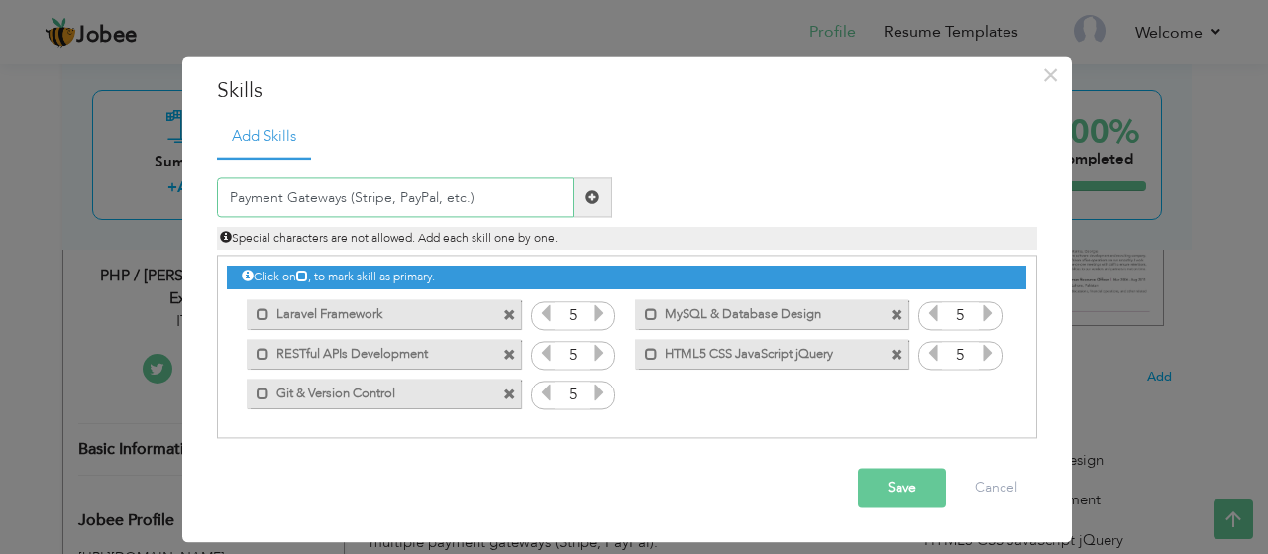
type input "Payment Gateways (Stripe, PayPal, etc.)"
click at [577, 203] on span at bounding box center [593, 198] width 39 height 40
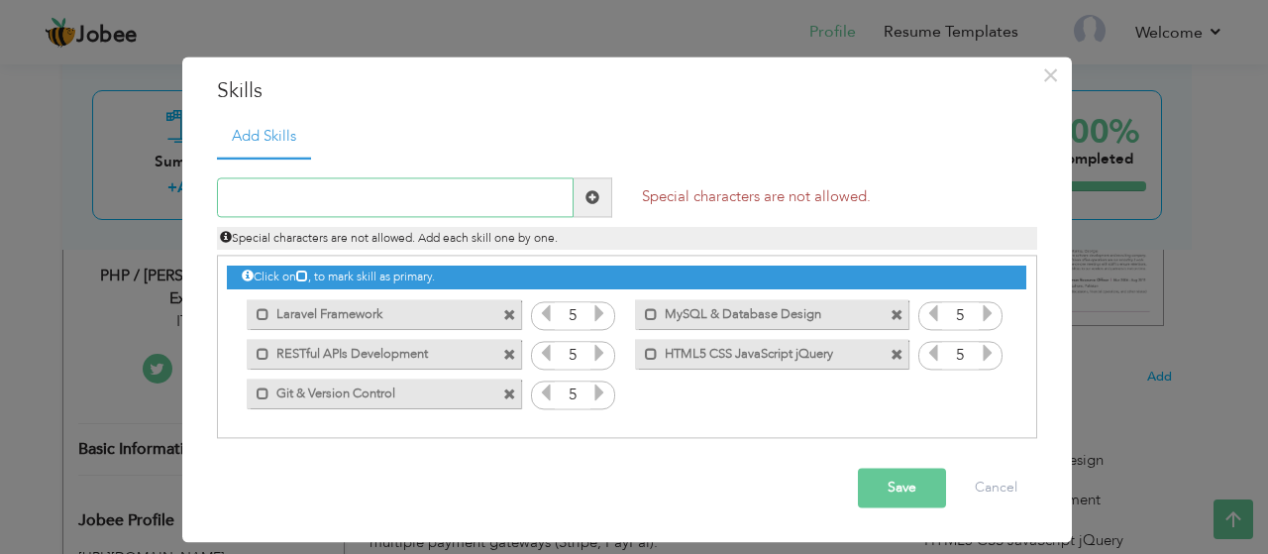
click at [436, 208] on input "text" at bounding box center [395, 198] width 357 height 40
paste input "Payment Gateways (Stripe, PayPal, etc.)"
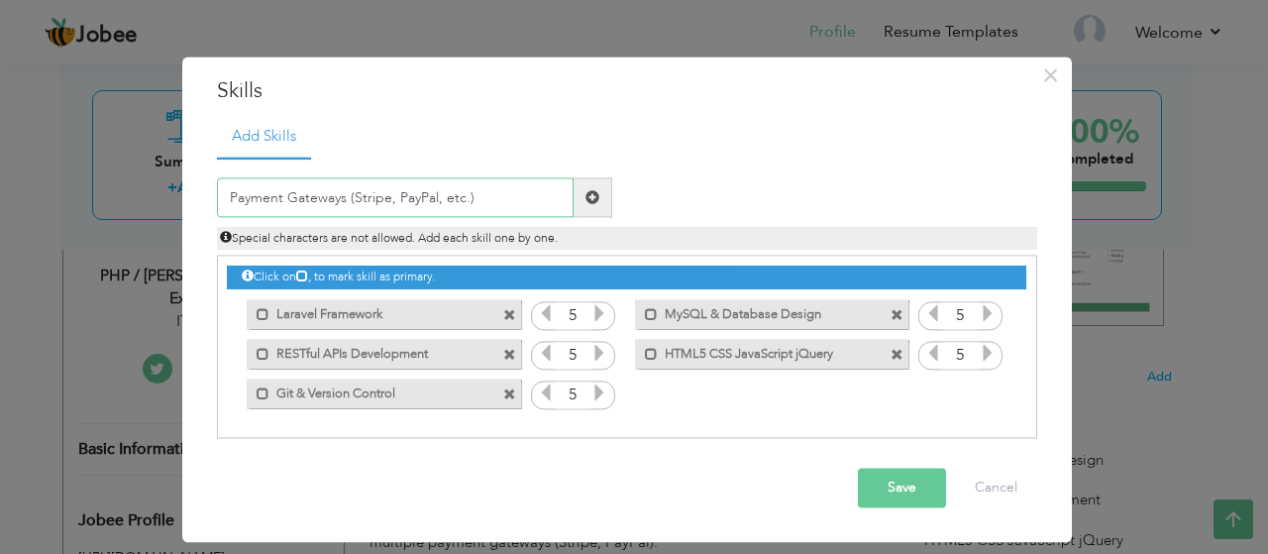
drag, startPoint x: 349, startPoint y: 198, endPoint x: 621, endPoint y: 199, distance: 272.4
click at [621, 199] on div "Payment Gateways (Stripe, PayPal, etc.)" at bounding box center [414, 198] width 425 height 40
click at [510, 306] on span at bounding box center [512, 309] width 18 height 21
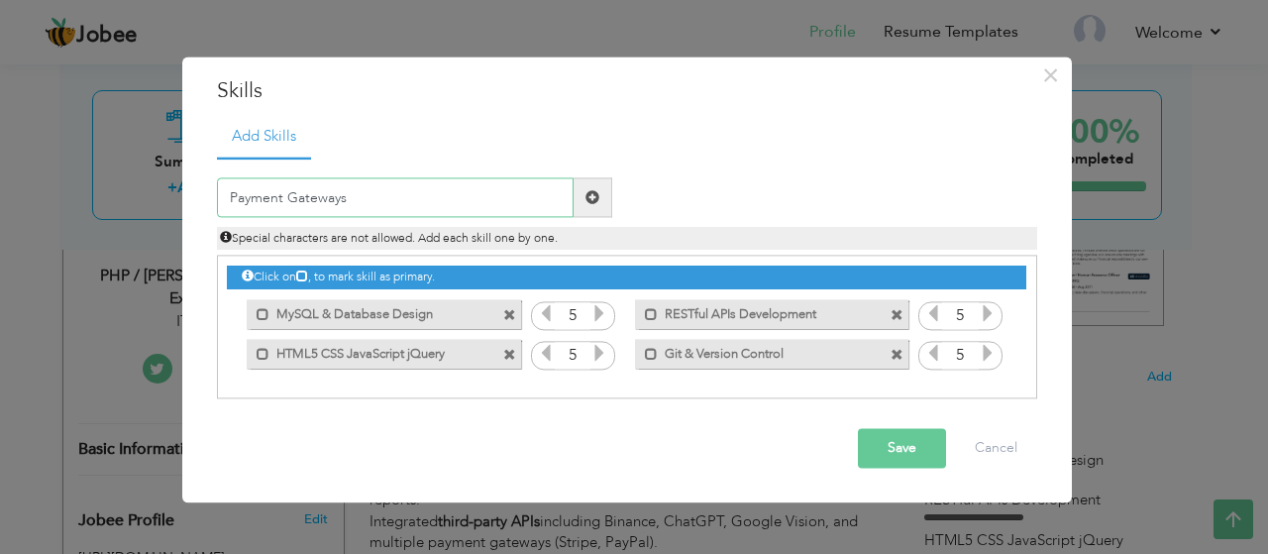
click at [452, 199] on input "Payment Gateways" at bounding box center [395, 198] width 357 height 40
drag, startPoint x: 452, startPoint y: 199, endPoint x: 198, endPoint y: 203, distance: 253.6
click at [198, 203] on div "× Skills Add Skills Payment Gateways Duplicate entry Laravel Framework" at bounding box center [626, 279] width 889 height 447
paste input "Laravel & PHP"
type input "Laravel & PHP"
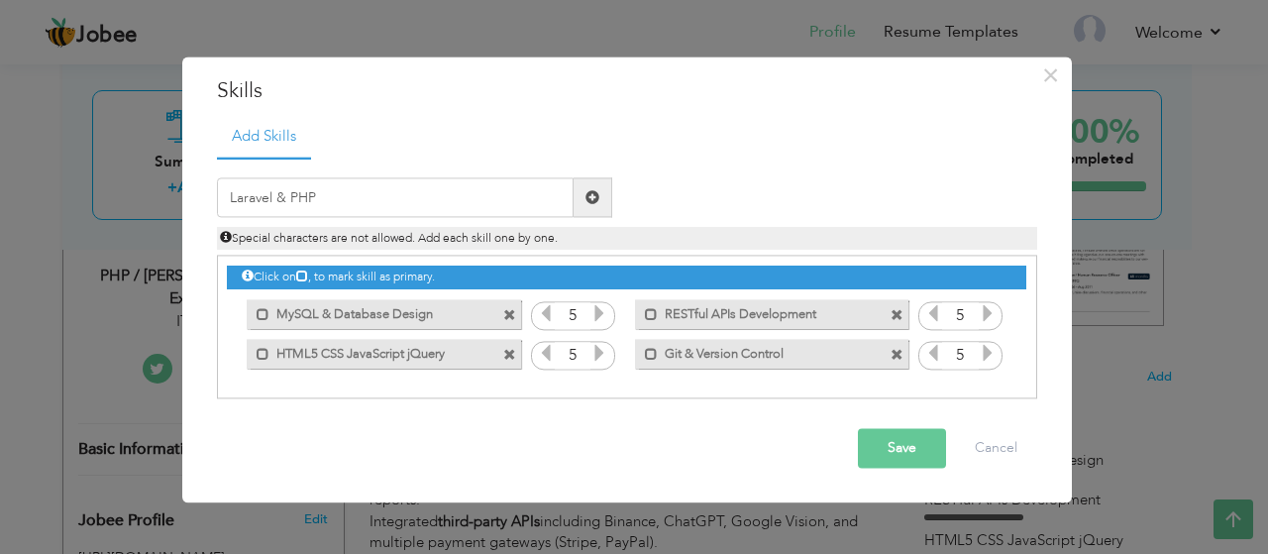
click at [604, 197] on span at bounding box center [593, 198] width 39 height 40
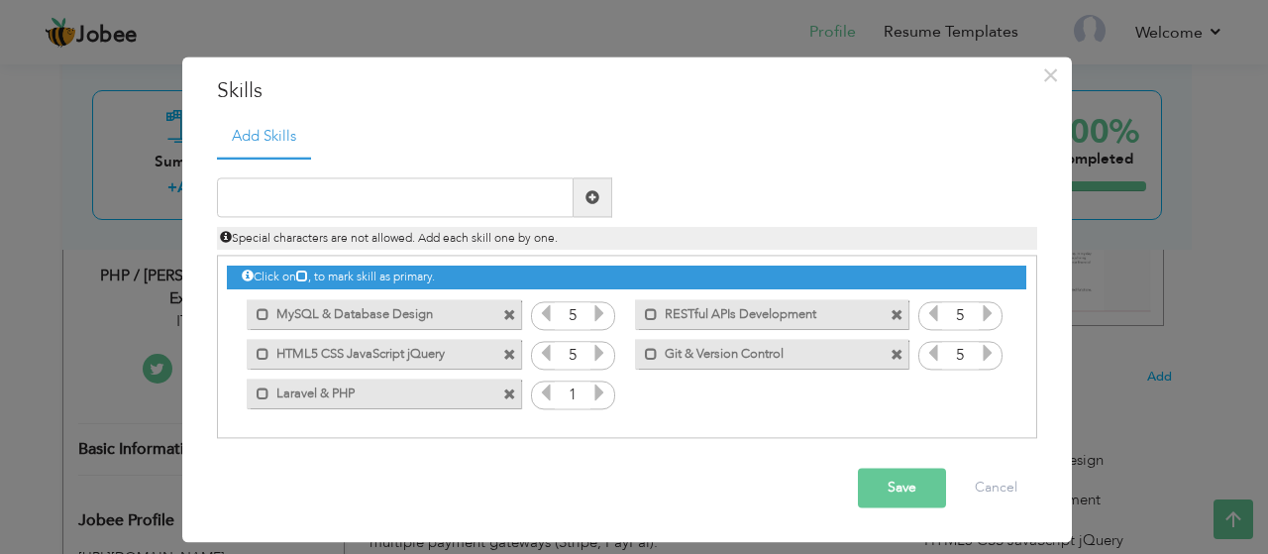
click at [595, 390] on icon at bounding box center [599, 393] width 18 height 18
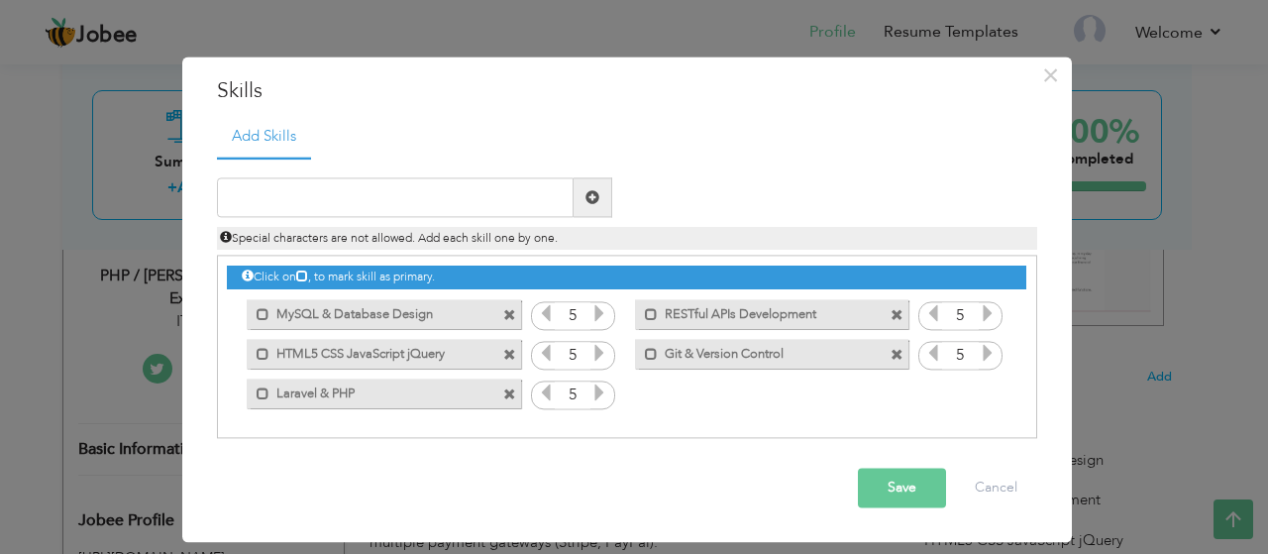
click at [595, 390] on icon at bounding box center [599, 393] width 18 height 18
click at [428, 213] on input "text" at bounding box center [395, 198] width 357 height 40
paste input "MySQL & Database Optimization"
type input "MySQL & Database Optimization"
click at [602, 189] on span at bounding box center [593, 198] width 39 height 40
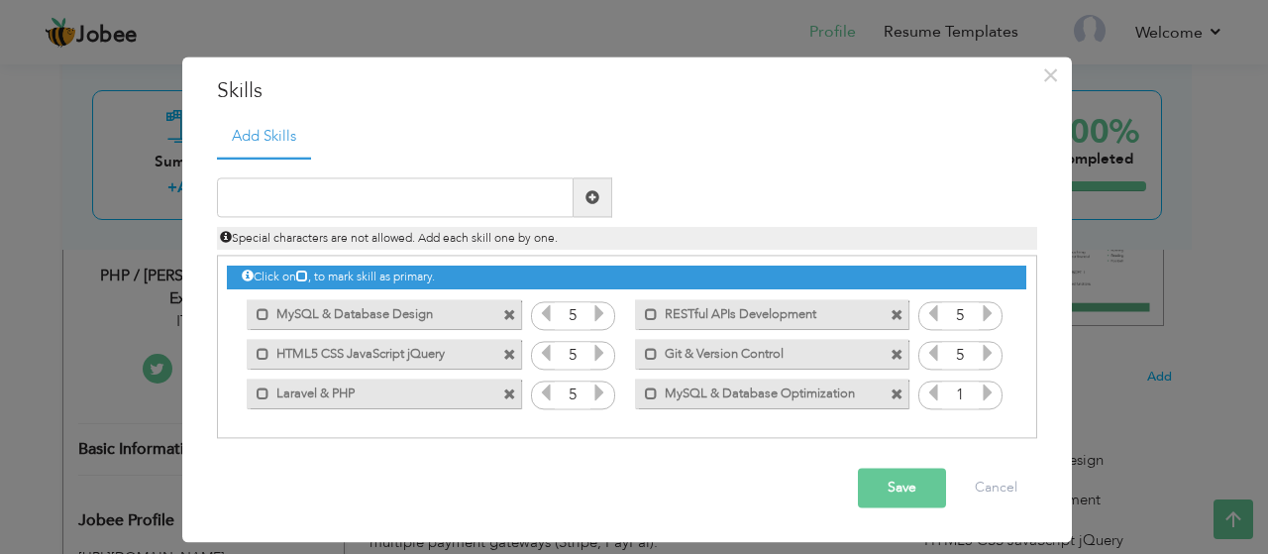
click at [897, 397] on span at bounding box center [896, 394] width 13 height 13
click at [374, 196] on input "text" at bounding box center [395, 198] width 357 height 40
paste input "API Integration (Binance, ChatGPT, Google Vision,"
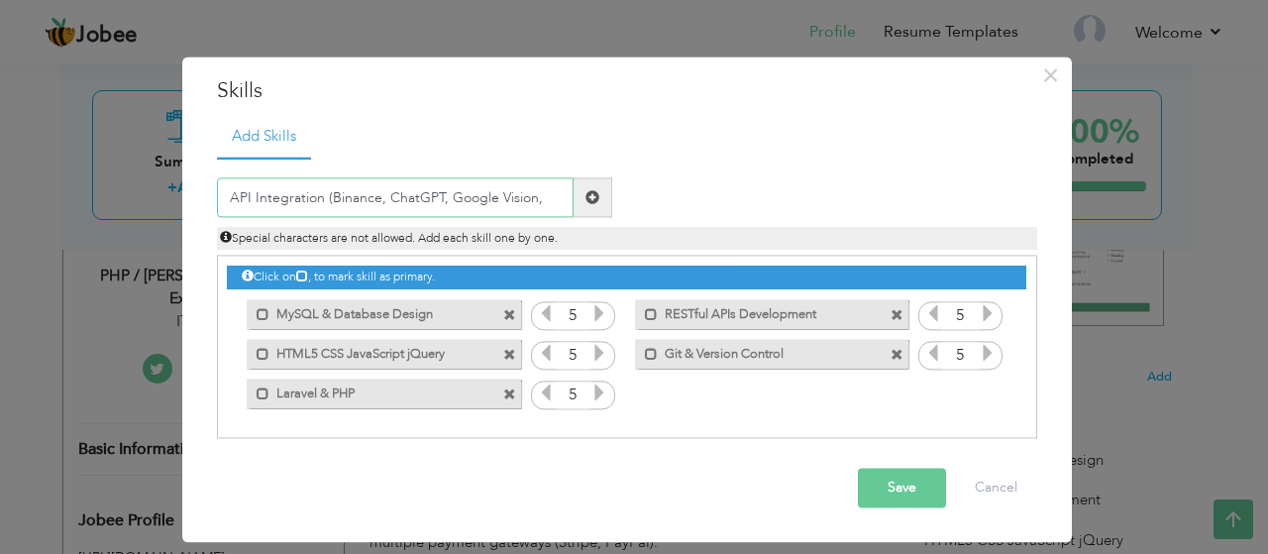
type input "API Integration (Binance, ChatGPT, Google Vision,"
click at [586, 199] on span at bounding box center [592, 197] width 14 height 14
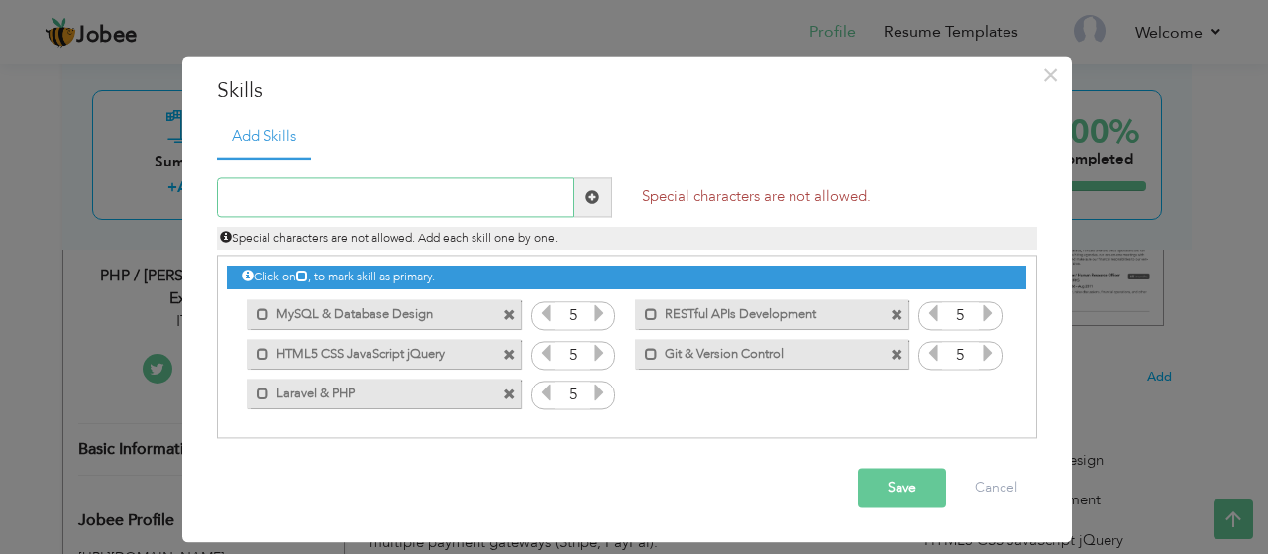
click at [436, 200] on input "text" at bounding box center [395, 198] width 357 height 40
paste input "API Integration (Binance, ChatGPT, Google Vision,"
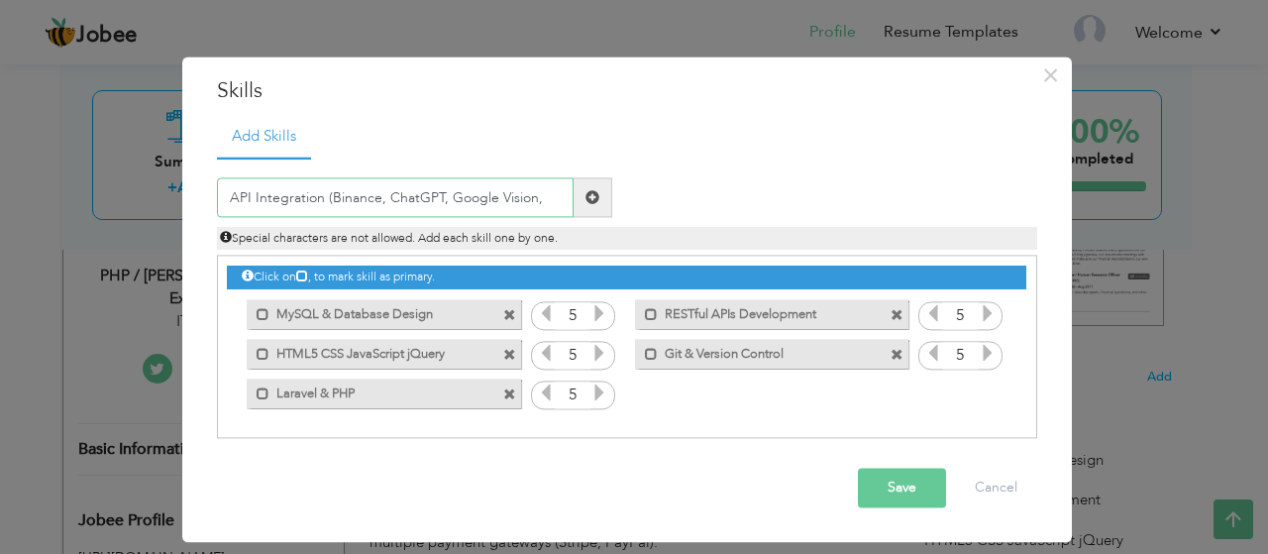
drag, startPoint x: 329, startPoint y: 199, endPoint x: 820, endPoint y: 235, distance: 492.6
click at [820, 235] on div "API Integration (Binance, ChatGPT, Google Vision, Duplicate entry Special chara…" at bounding box center [627, 214] width 850 height 72
type input "Third-party API Integration"
click at [590, 191] on span at bounding box center [592, 197] width 14 height 14
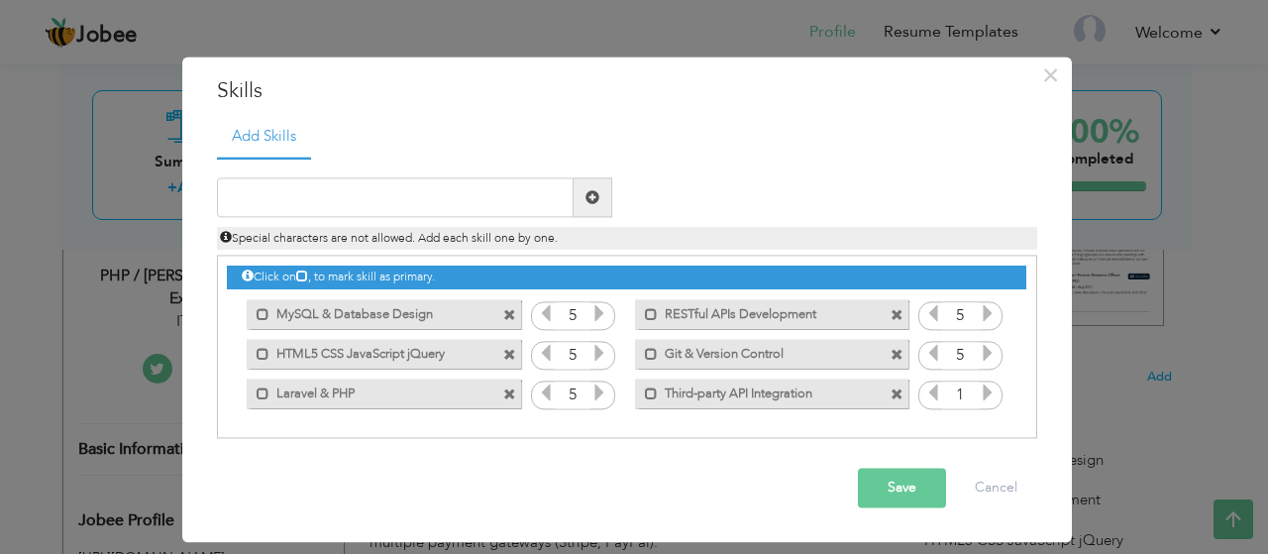
click at [983, 391] on icon at bounding box center [988, 393] width 18 height 18
click at [984, 390] on icon at bounding box center [988, 393] width 18 height 18
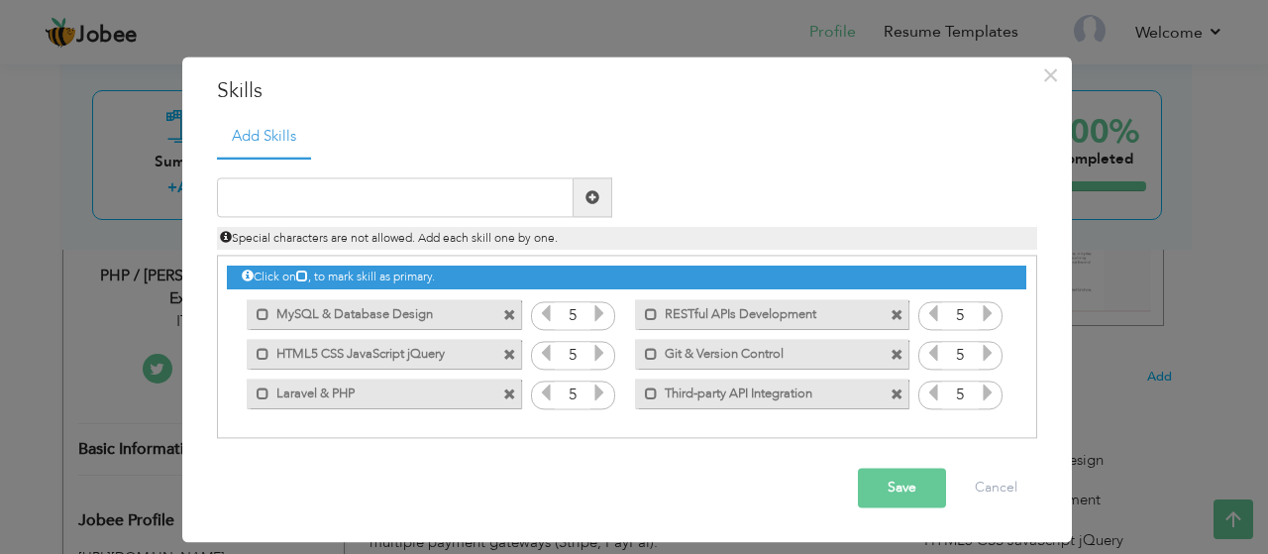
click at [984, 390] on icon at bounding box center [988, 393] width 18 height 18
click at [406, 187] on input "text" at bounding box center [395, 198] width 357 height 40
paste input "Payment Gateways"
type input "Payment Gateways"
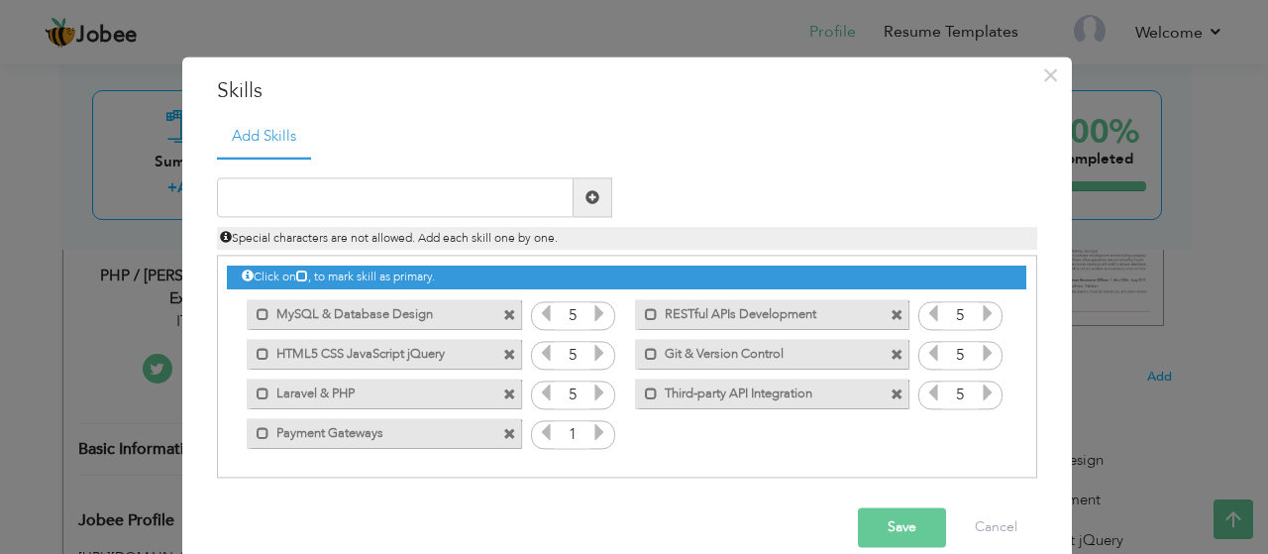
click at [590, 431] on icon at bounding box center [599, 433] width 18 height 18
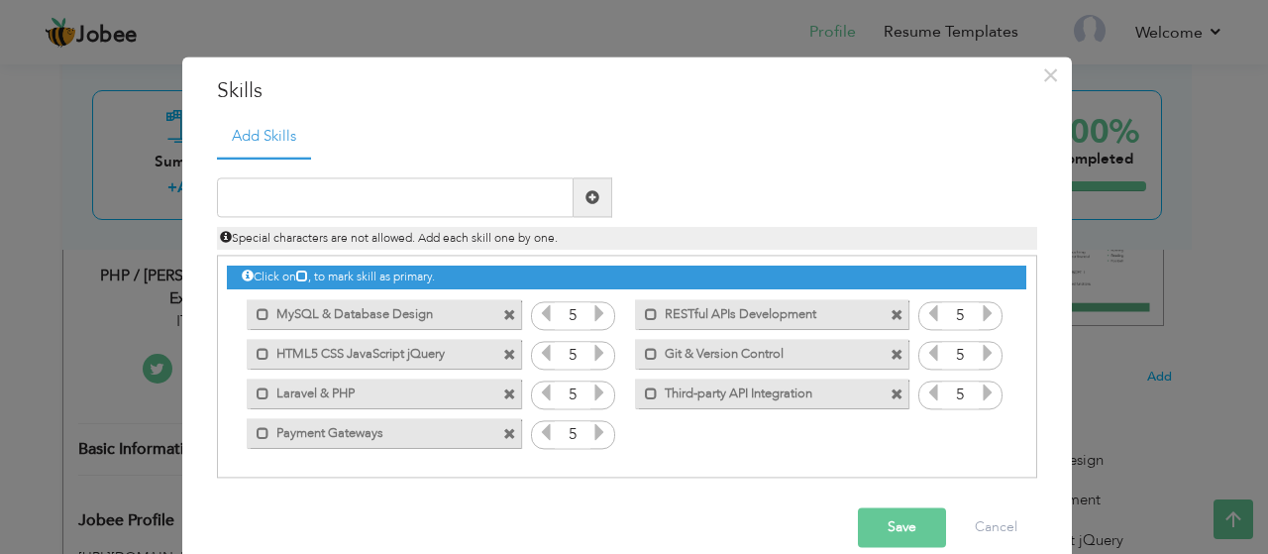
click at [590, 431] on icon at bounding box center [599, 433] width 18 height 18
click at [409, 197] on input "text" at bounding box center [395, 198] width 357 height 40
paste input "Custom CMS, HRMS & Booking Systems"
type input "Custom CMS, HRMS & Booking Systems"
paste input "Custom CMS, HRMS & Booking Systems"
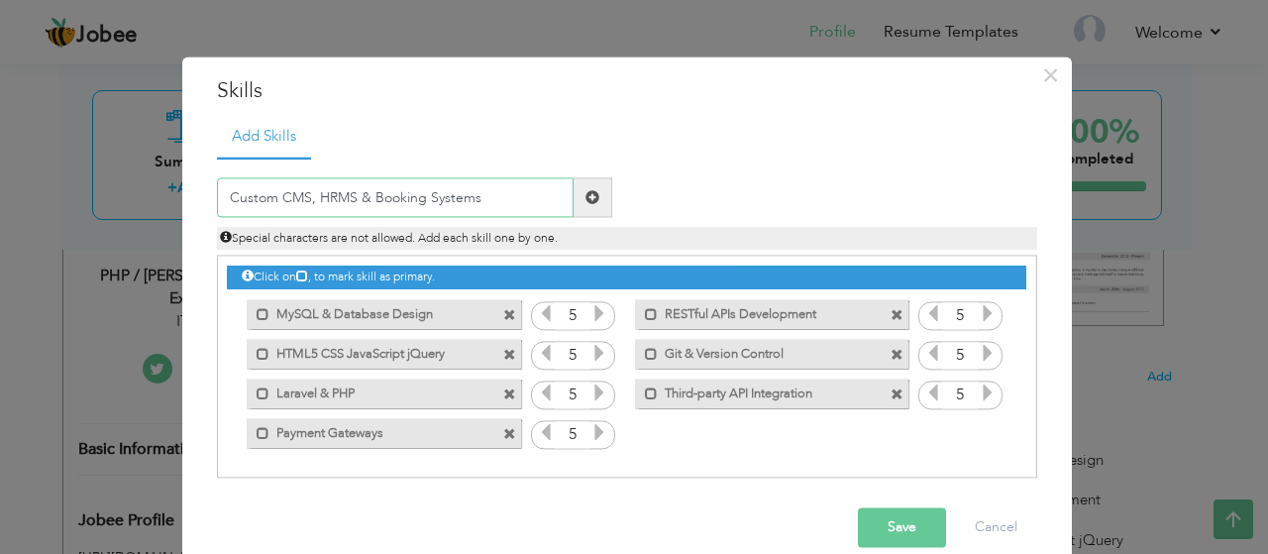
drag, startPoint x: 299, startPoint y: 203, endPoint x: 567, endPoint y: 223, distance: 268.2
click at [567, 223] on div "Custom CMS, HRMS & Booking Systems Duplicate entry Special characters are not a…" at bounding box center [627, 214] width 850 height 72
click at [426, 210] on input "Custom CMS, HRMS & Booking Systems" at bounding box center [395, 198] width 357 height 40
click at [307, 203] on input "Custom CMS, HRMS & Booking Systems" at bounding box center [395, 198] width 357 height 40
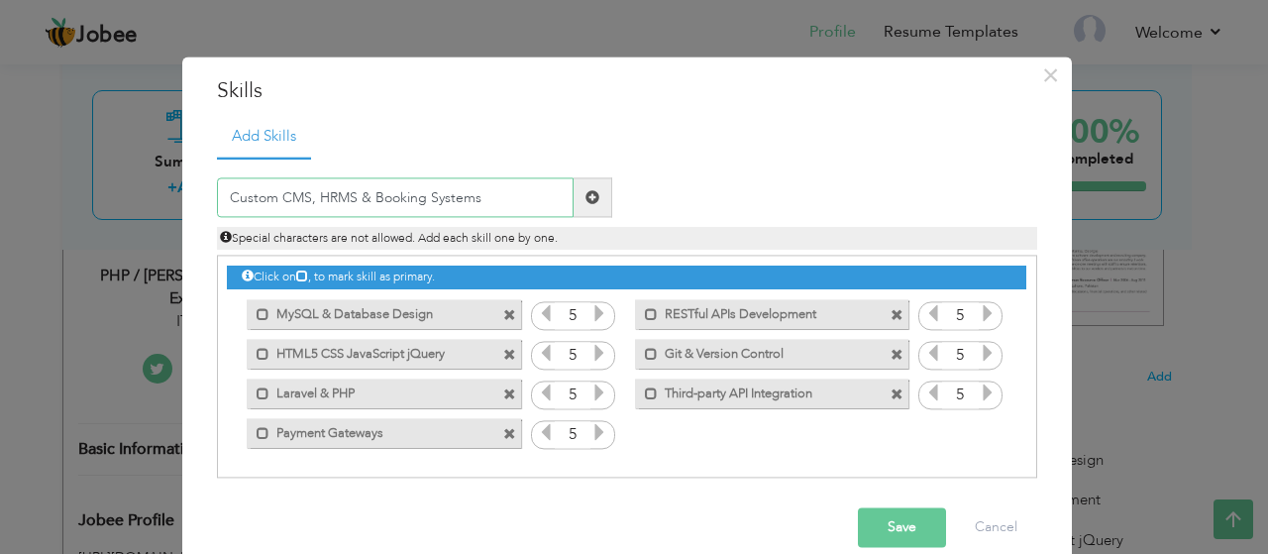
type input "Custom CMS HRMS & Booking Systems"
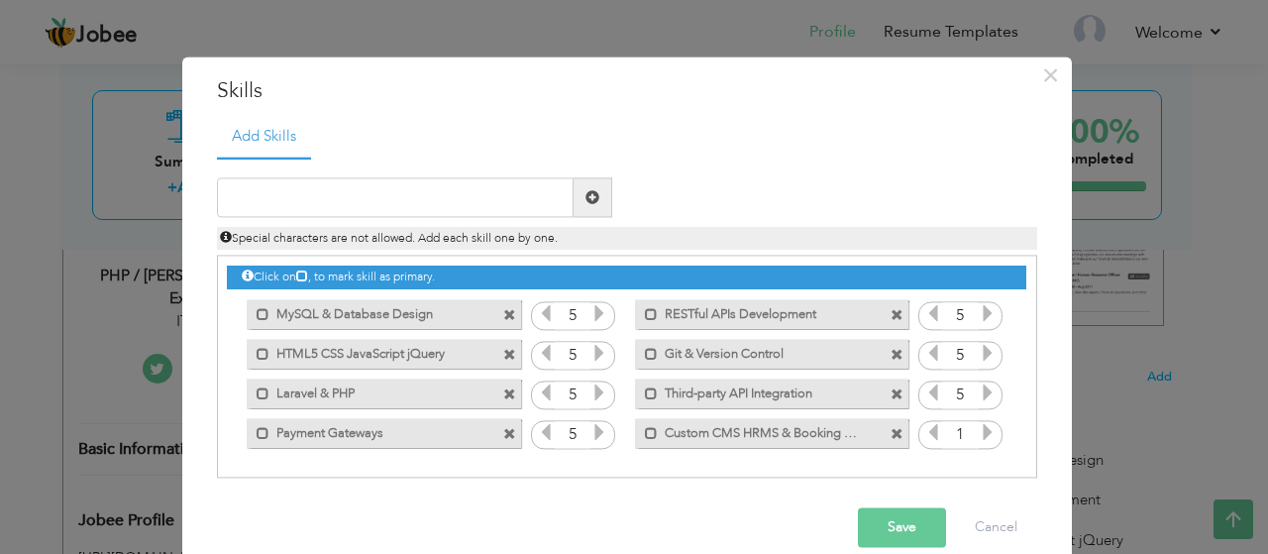
click at [985, 431] on icon at bounding box center [988, 433] width 18 height 18
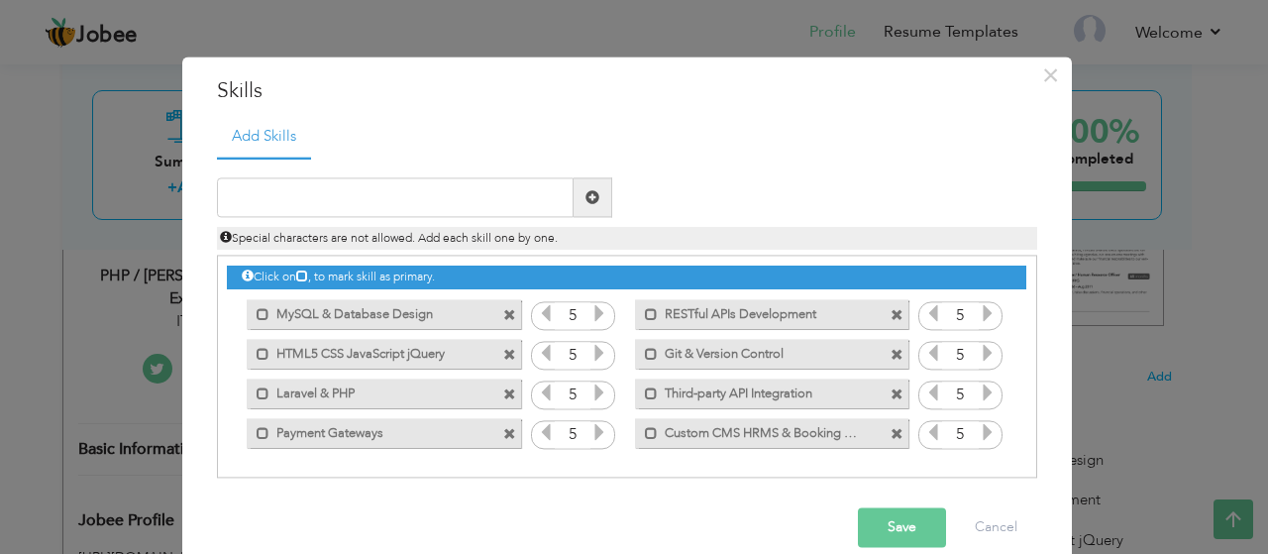
click at [985, 431] on icon at bounding box center [988, 433] width 18 height 18
click at [382, 183] on input "text" at bounding box center [395, 198] width 357 height 40
paste input "WordPress Plugin Development"
type input "WordPress Plugin Development"
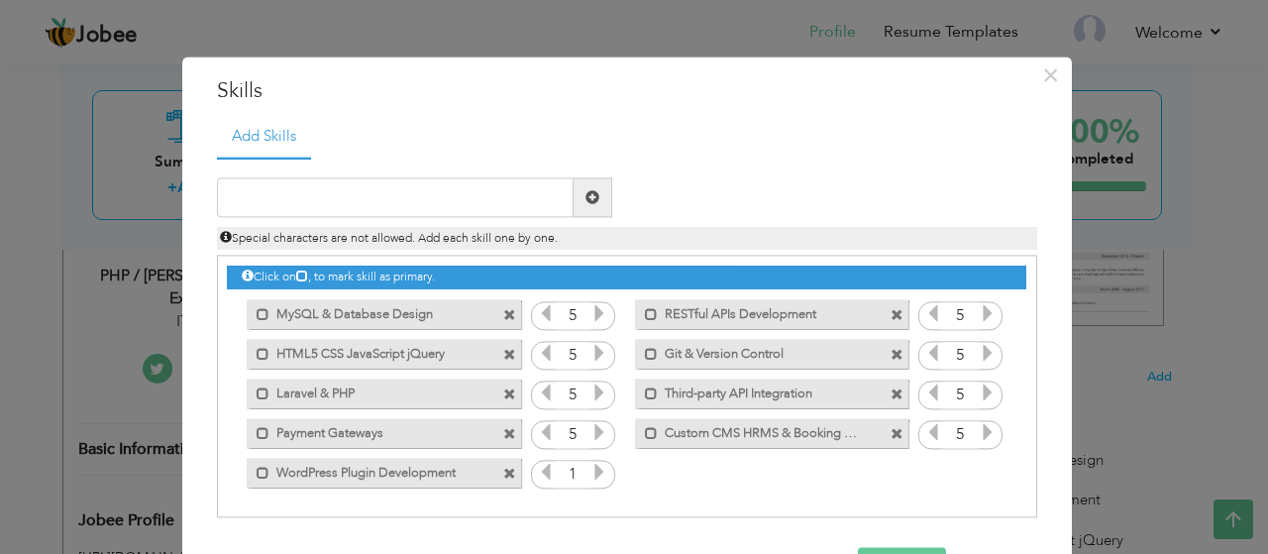
click at [590, 466] on icon at bounding box center [599, 473] width 18 height 18
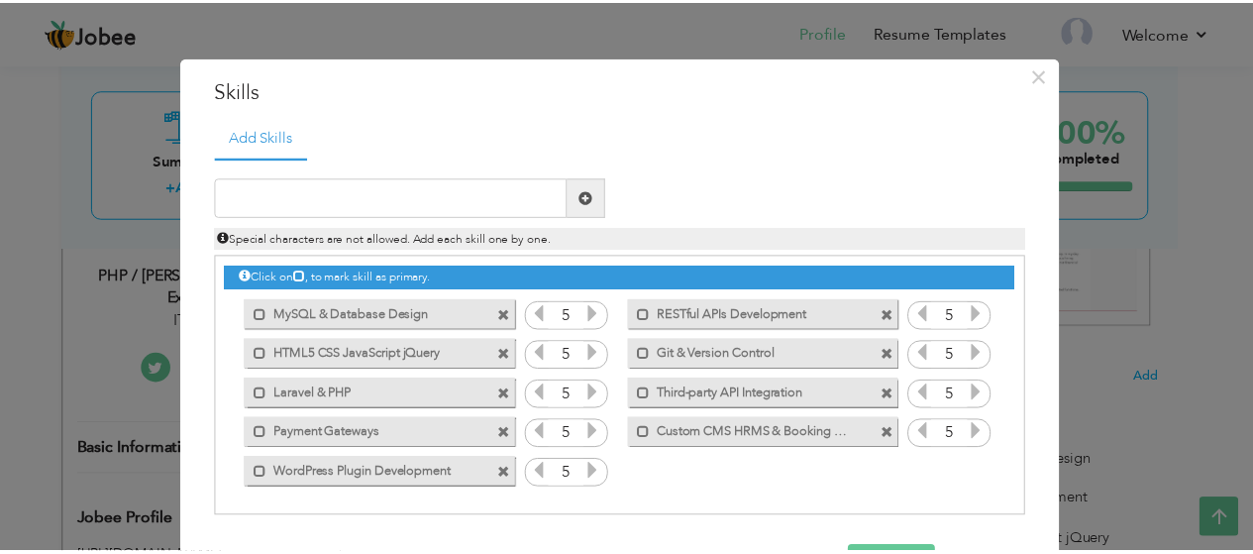
scroll to position [66, 0]
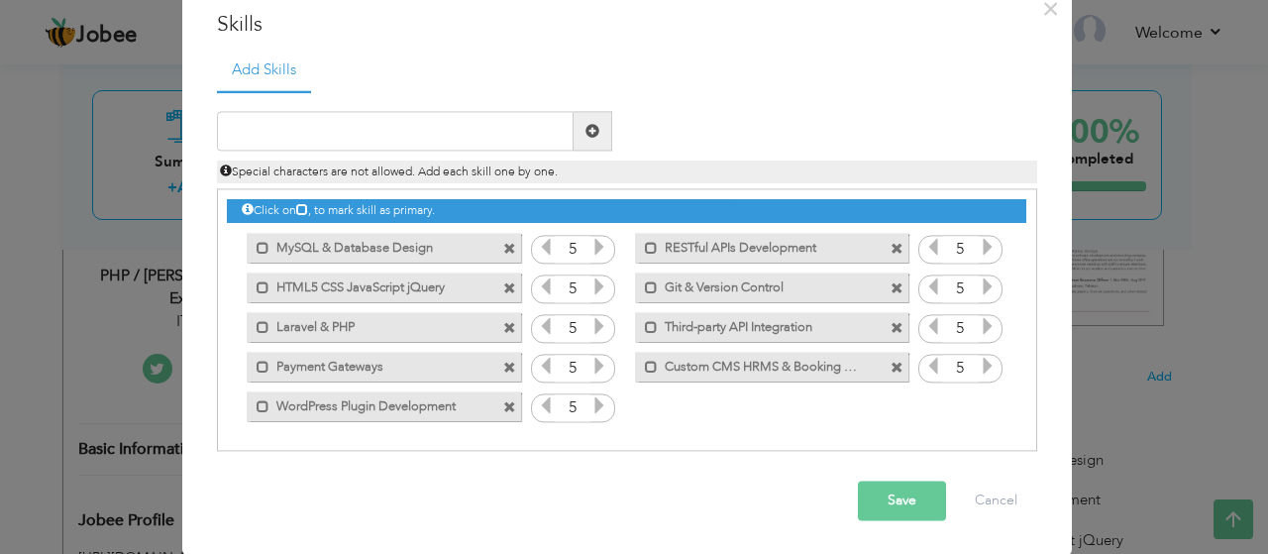
click at [888, 502] on button "Save" at bounding box center [902, 501] width 88 height 40
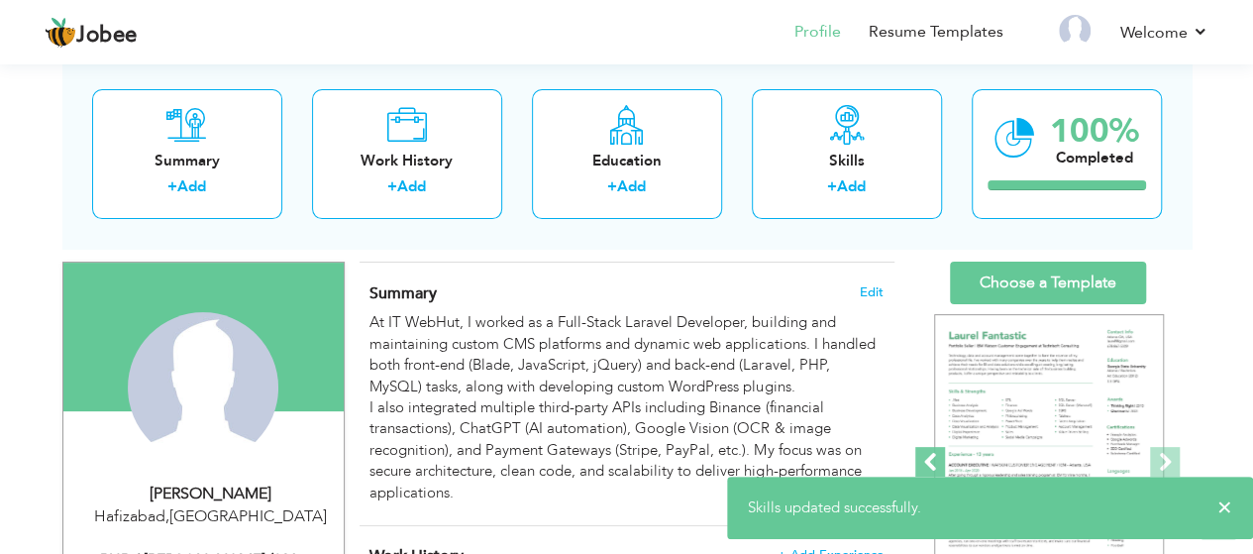
scroll to position [99, 0]
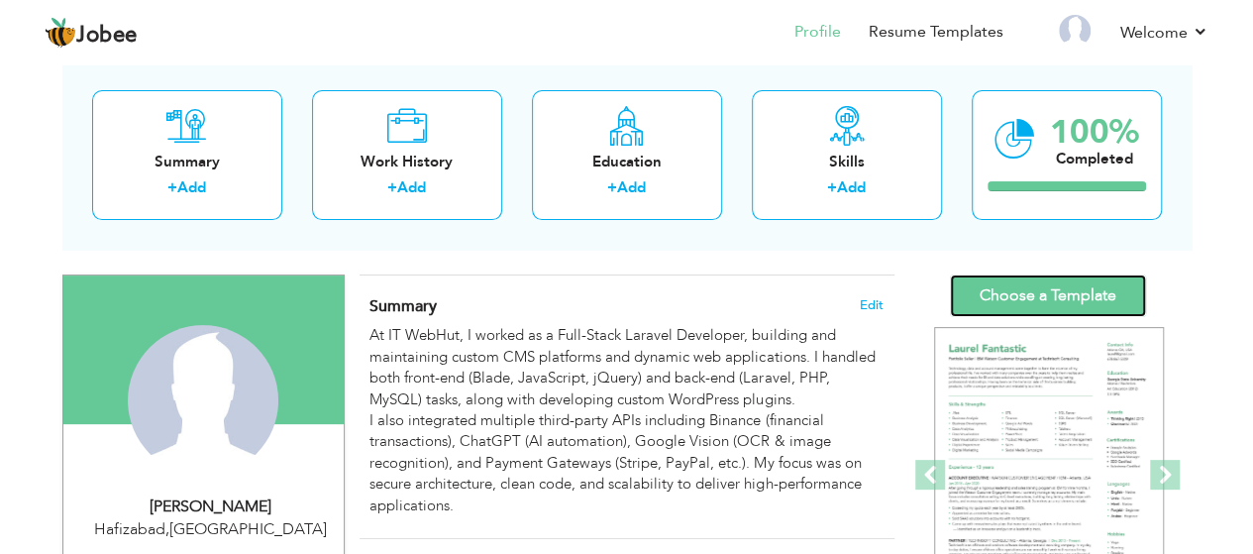
click at [1092, 290] on link "Choose a Template" at bounding box center [1048, 295] width 196 height 43
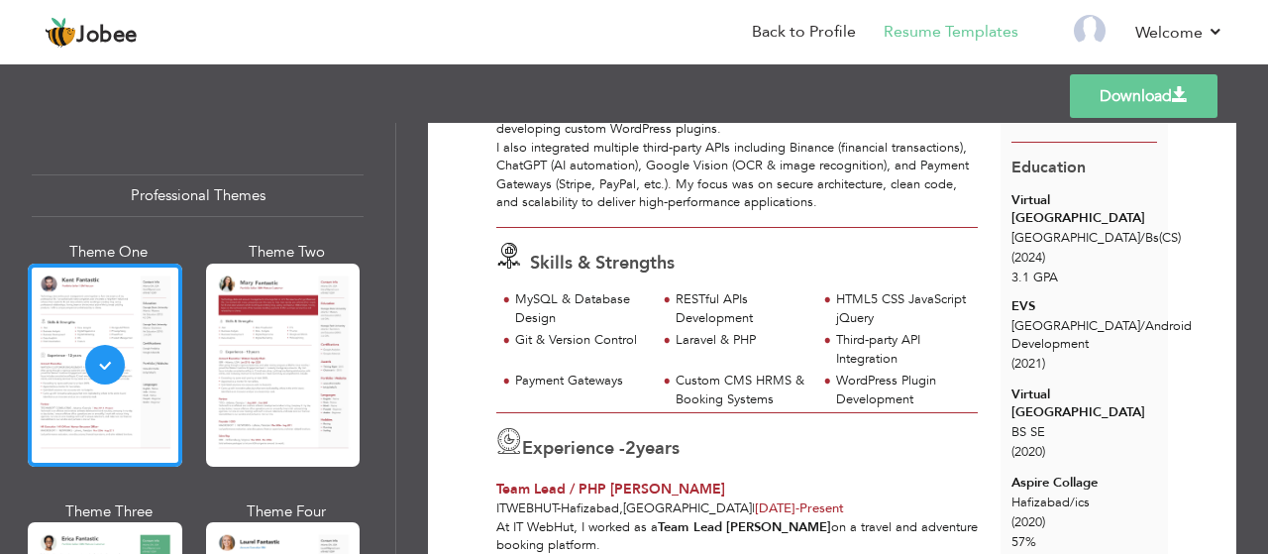
scroll to position [198, 0]
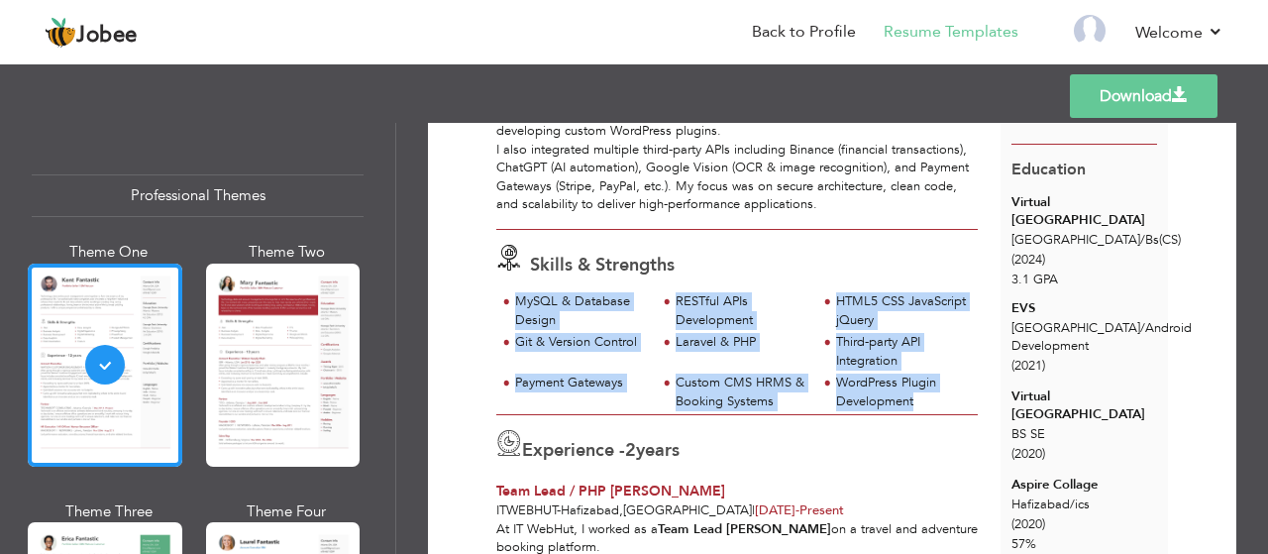
drag, startPoint x: 507, startPoint y: 298, endPoint x: 929, endPoint y: 401, distance: 434.3
click at [929, 401] on div "MySQL & Database Design RESTful APIs Development HTML5 CSS JavaScript jQuery La…" at bounding box center [736, 353] width 481 height 122
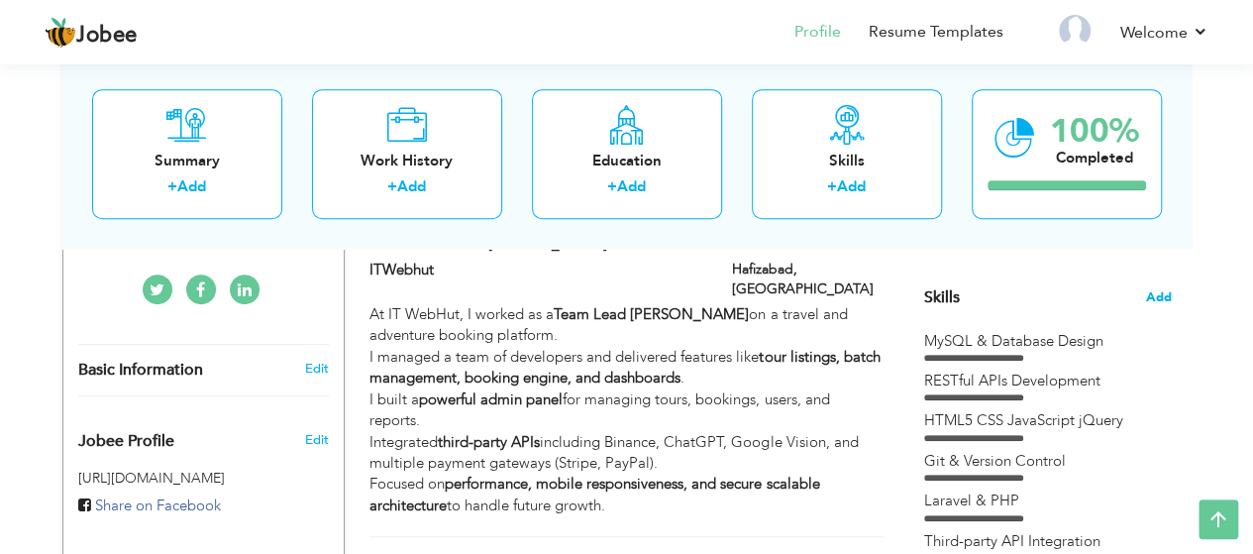
click at [1155, 305] on span "Add" at bounding box center [1159, 297] width 26 height 19
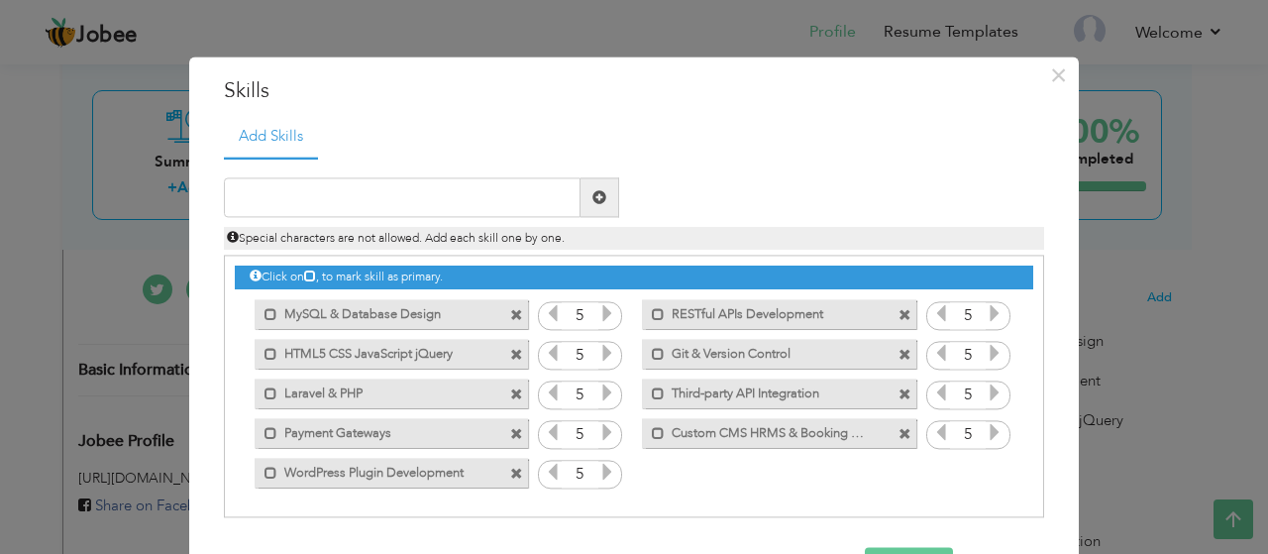
drag, startPoint x: 450, startPoint y: 474, endPoint x: 443, endPoint y: 360, distance: 115.1
click at [443, 360] on div "Click on , to mark skill as primary. Mark as primary skill. MySQL & Database De…" at bounding box center [634, 375] width 798 height 236
drag, startPoint x: 260, startPoint y: 470, endPoint x: 263, endPoint y: 289, distance: 181.3
click at [263, 289] on div "Click on , to mark skill as primary. Mark as primary skill. MySQL & Database De…" at bounding box center [634, 375] width 798 height 236
drag, startPoint x: 279, startPoint y: 308, endPoint x: 361, endPoint y: 344, distance: 88.7
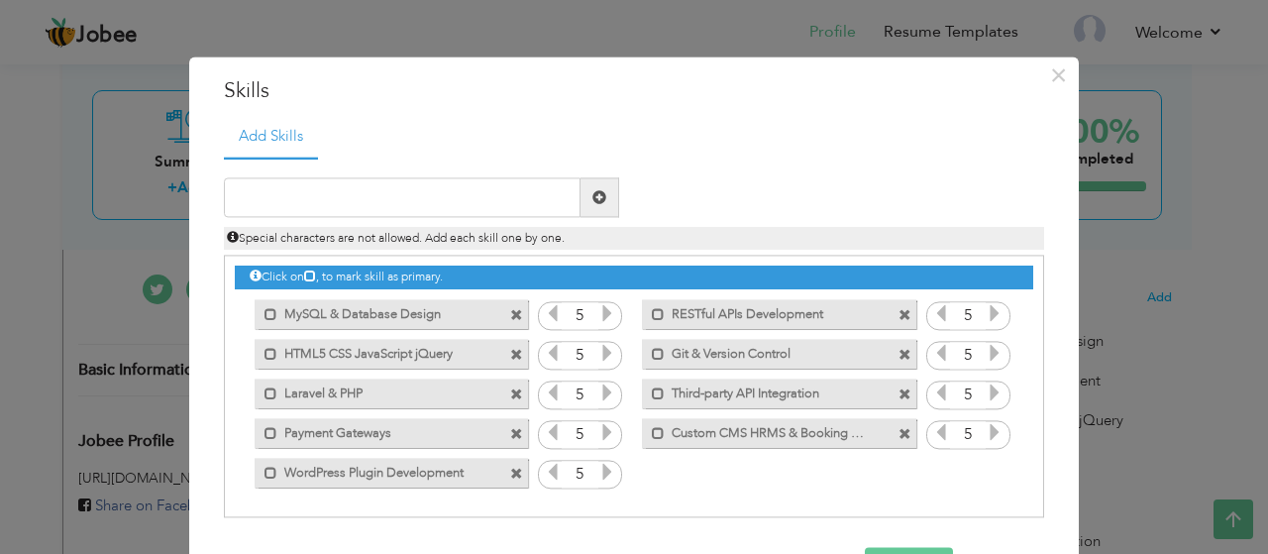
click at [361, 344] on div "Click on , to mark skill as primary. Mark as primary skill. MySQL & Database De…" at bounding box center [634, 375] width 798 height 236
drag, startPoint x: 355, startPoint y: 327, endPoint x: 473, endPoint y: 346, distance: 120.3
click at [473, 346] on div "Click on , to mark skill as primary. Mark as primary skill. MySQL & Database De…" at bounding box center [634, 375] width 798 height 236
drag, startPoint x: 466, startPoint y: 320, endPoint x: 479, endPoint y: 378, distance: 60.1
click at [479, 378] on div "Click on , to mark skill as primary. Mark as primary skill. MySQL & Database De…" at bounding box center [634, 375] width 798 height 236
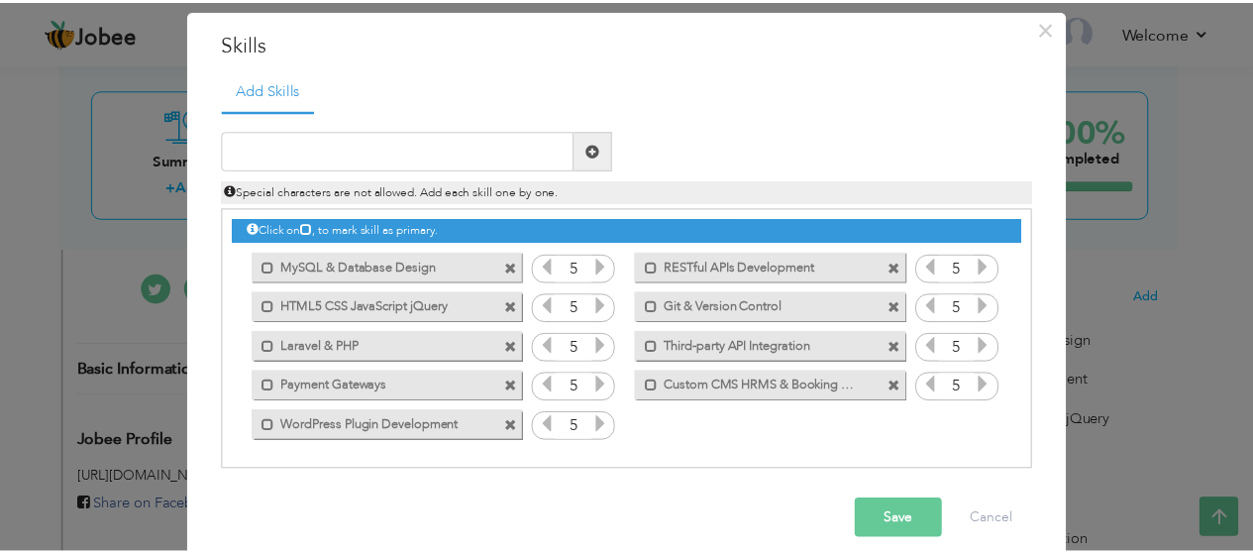
scroll to position [66, 0]
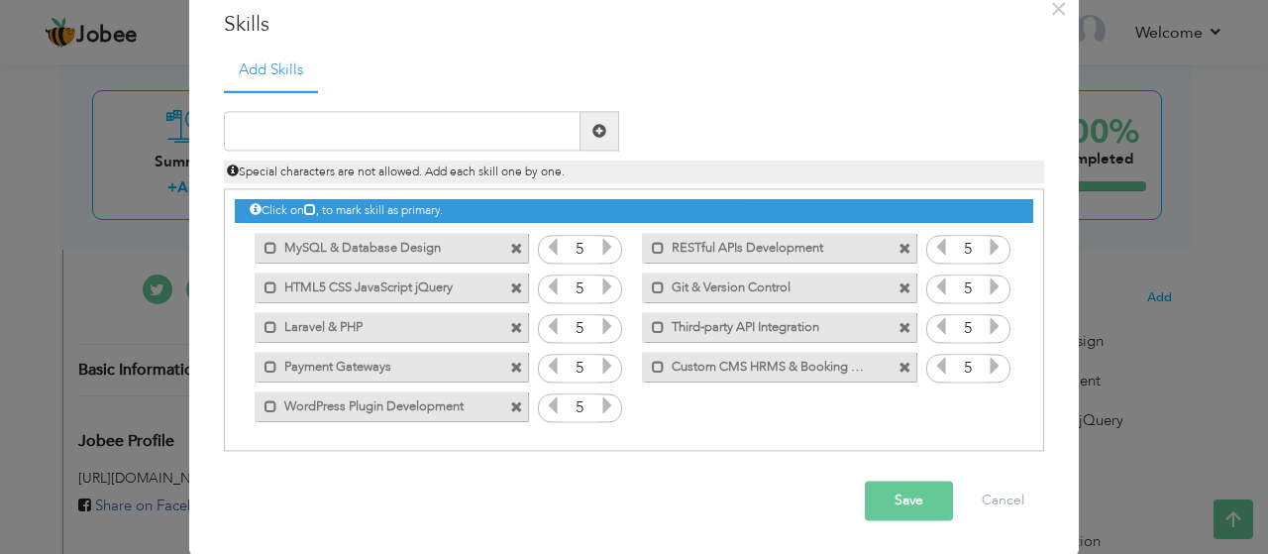
click at [891, 494] on button "Save" at bounding box center [909, 501] width 88 height 40
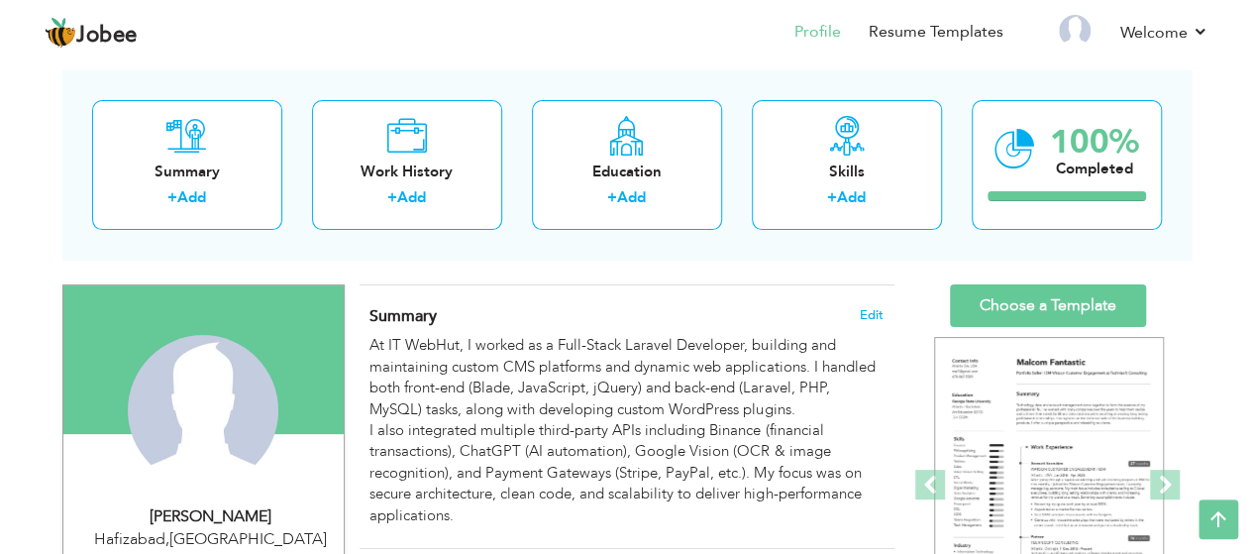
scroll to position [0, 0]
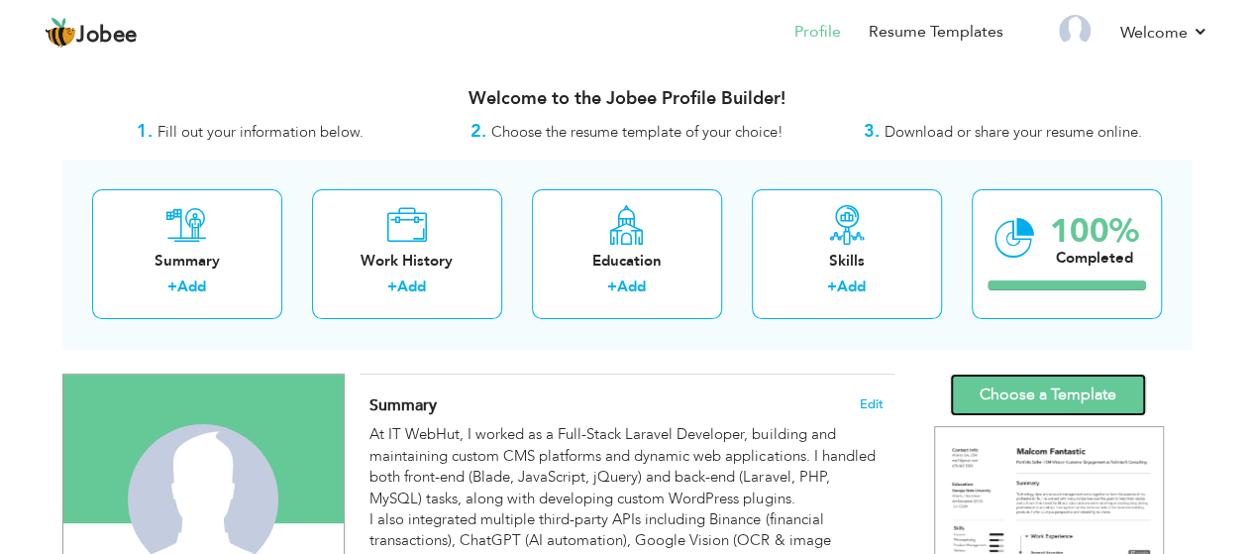
click at [983, 402] on link "Choose a Template" at bounding box center [1048, 394] width 196 height 43
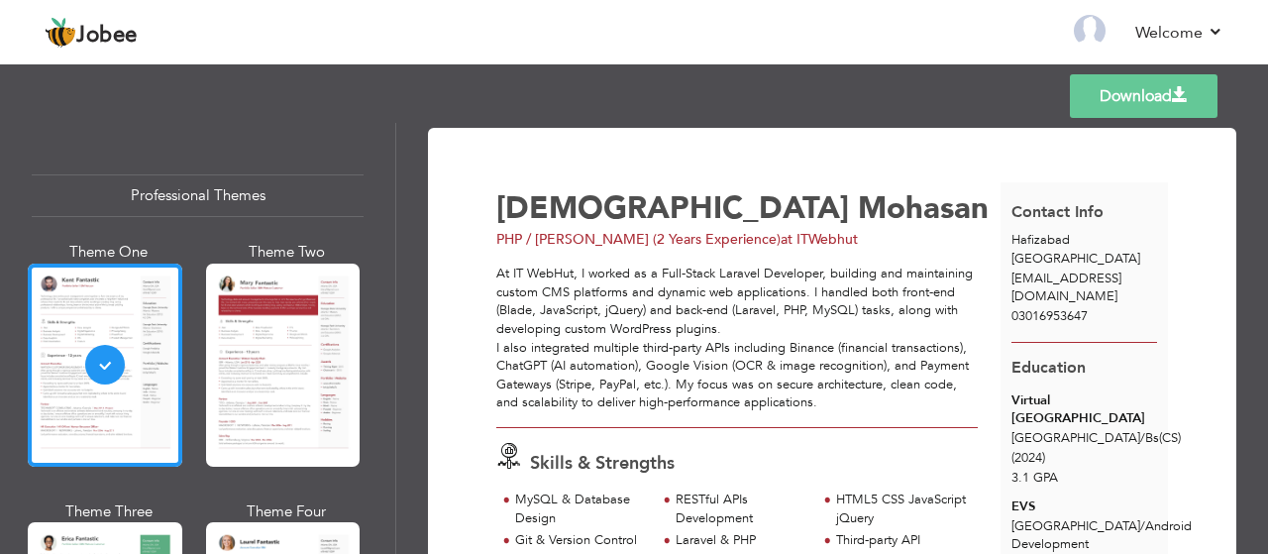
click at [1137, 103] on link "Download" at bounding box center [1144, 96] width 148 height 44
